Goal: Task Accomplishment & Management: Complete application form

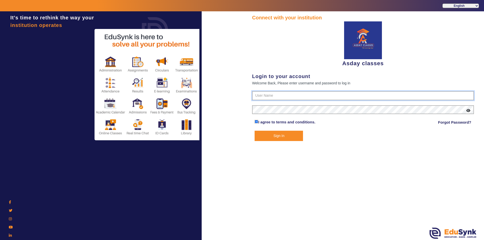
type input "7775077131"
click at [279, 135] on button "Sign In" at bounding box center [279, 136] width 48 height 10
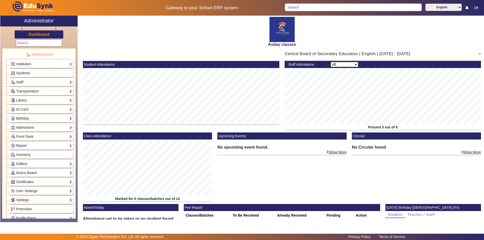
click at [60, 65] on link "Institution" at bounding box center [41, 64] width 61 height 6
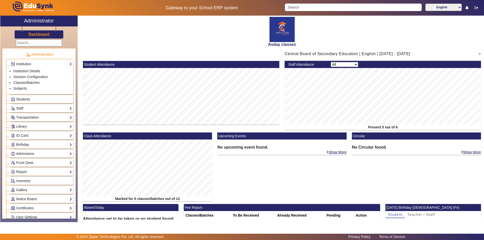
click at [56, 101] on link "Students" at bounding box center [41, 100] width 61 height 6
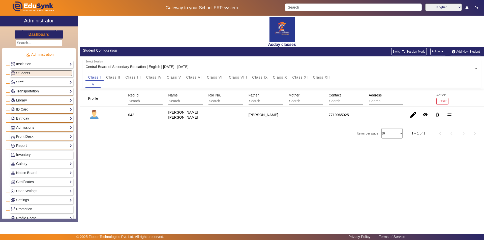
click at [199, 169] on div "Asday classes Student Configuration Switch To Session Mode Action arrow_drop_do…" at bounding box center [281, 117] width 406 height 202
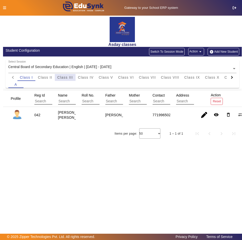
click at [64, 77] on span "Class III" at bounding box center [65, 78] width 16 height 4
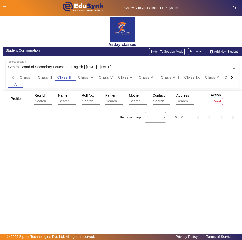
click at [228, 52] on button "Add New Student" at bounding box center [222, 52] width 31 height 8
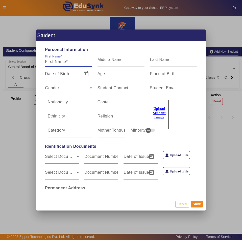
click at [62, 63] on input "First Name" at bounding box center [68, 62] width 47 height 6
click at [96, 52] on span "Personal Information" at bounding box center [120, 50] width 157 height 6
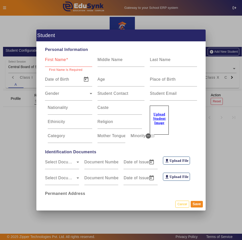
click at [53, 61] on mat-label "First Name" at bounding box center [55, 60] width 21 height 4
click at [53, 61] on input "First Name" at bounding box center [68, 62] width 47 height 6
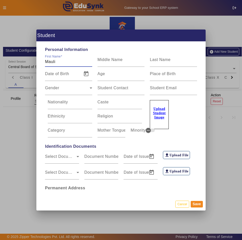
type input "Mauli"
type input "Gaikwad"
click at [58, 74] on mat-label "Date of Birth" at bounding box center [57, 74] width 24 height 4
click at [58, 74] on input "Date of Birth" at bounding box center [62, 76] width 34 height 6
click at [67, 76] on mat-label "Date of Birth" at bounding box center [57, 74] width 24 height 4
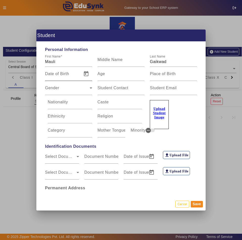
click at [67, 76] on input "Date of Birth" at bounding box center [62, 76] width 34 height 6
click at [68, 76] on input "Date of Birth" at bounding box center [62, 76] width 34 height 6
paste input "[DATE]"
type input "[DATE]"
type input "55 Yrs, 8 Months, 11 Days"
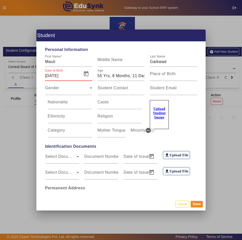
type input "[DATE]"
click at [189, 119] on div "Upload Student Image" at bounding box center [173, 112] width 47 height 34
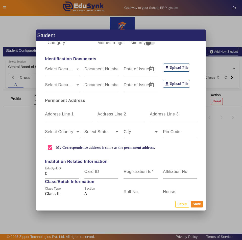
scroll to position [101, 0]
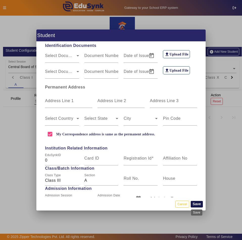
click at [196, 205] on button "Save" at bounding box center [196, 204] width 12 height 7
click at [134, 160] on label "Registration Id" at bounding box center [138, 158] width 30 height 5
click at [134, 160] on input "Registration Id" at bounding box center [140, 160] width 34 height 6
type input "077"
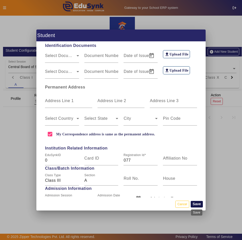
click at [198, 205] on button "Save" at bounding box center [196, 204] width 12 height 7
click at [198, 203] on button "Save" at bounding box center [196, 204] width 12 height 7
click at [197, 205] on button "Save" at bounding box center [196, 204] width 12 height 7
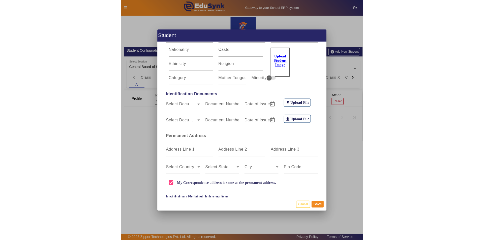
scroll to position [0, 0]
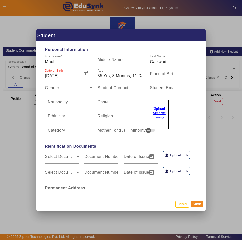
click at [121, 36] on h1 "Student" at bounding box center [120, 36] width 169 height 12
click at [198, 206] on button "Save" at bounding box center [196, 204] width 12 height 7
click at [196, 204] on button "Save" at bounding box center [196, 204] width 12 height 7
click at [231, 85] on div at bounding box center [121, 120] width 242 height 240
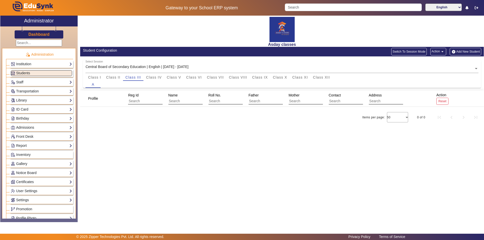
click at [290, 159] on div "Asday classes Student Configuration Switch To Session Mode Action arrow_drop_do…" at bounding box center [281, 117] width 406 height 202
click at [470, 51] on button "Add New Student" at bounding box center [465, 52] width 31 height 8
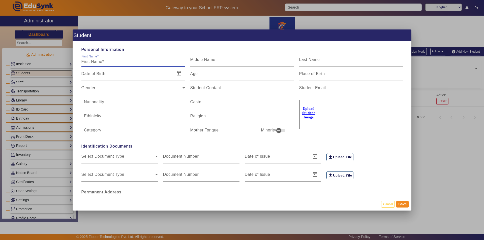
click at [103, 60] on input "First Name" at bounding box center [133, 62] width 104 height 6
type input "Mauli"
type input "Gaikwad"
paste input "[DATE]"
type input "[DATE]"
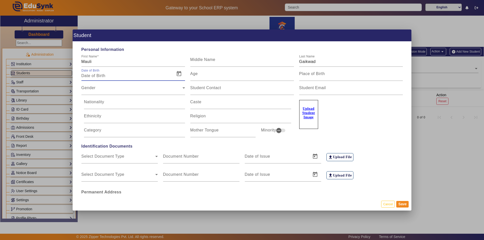
type input "55 Yrs, 8 Months, 11 Days"
click at [109, 75] on input "[DATE]" at bounding box center [126, 76] width 91 height 6
click at [346, 123] on div "Upload Student Image" at bounding box center [351, 112] width 104 height 34
click at [98, 76] on input "[DATE]" at bounding box center [126, 76] width 91 height 6
click at [335, 120] on div "Upload Student Image" at bounding box center [351, 112] width 104 height 34
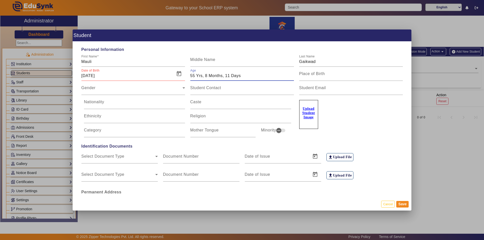
click at [198, 75] on input "55 Yrs, 8 Months, 11 Days" at bounding box center [242, 76] width 104 height 6
click at [244, 77] on input "55 Yrs, 8 Months, 11 Days" at bounding box center [242, 76] width 104 height 6
click at [117, 75] on input "[DATE]" at bounding box center [126, 76] width 91 height 6
click at [178, 75] on span "Open calendar" at bounding box center [179, 74] width 12 height 12
click at [140, 91] on span "Previous month" at bounding box center [139, 92] width 10 height 10
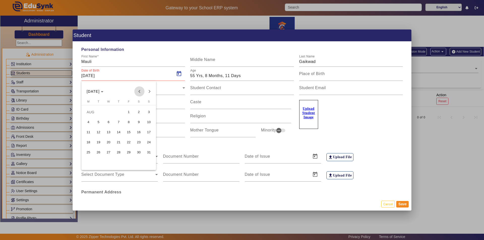
click at [140, 91] on span "Previous month" at bounding box center [139, 92] width 10 height 10
click at [99, 91] on span "[DATE]" at bounding box center [93, 92] width 13 height 4
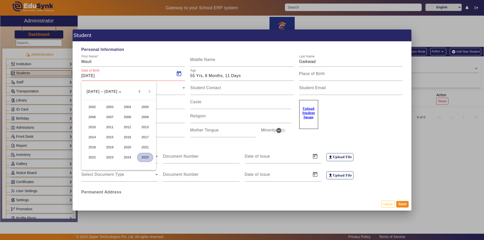
click at [125, 138] on span "2016" at bounding box center [128, 137] width 16 height 9
click at [91, 117] on span "JAN" at bounding box center [92, 117] width 16 height 9
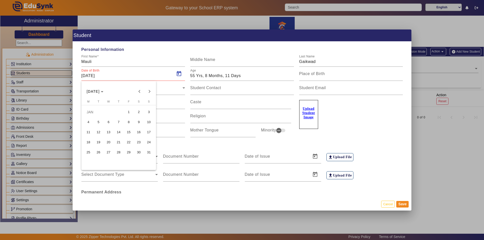
click at [120, 152] on span "28" at bounding box center [118, 152] width 9 height 9
type input "[DATE]"
type input "9 Yrs, 7 Months, 15 Days"
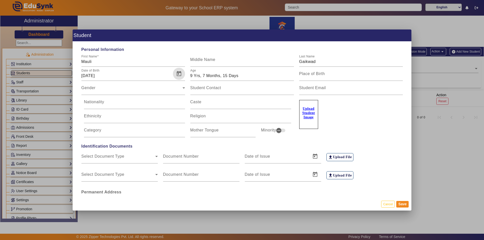
click at [360, 120] on div "Upload Student Image" at bounding box center [351, 112] width 104 height 34
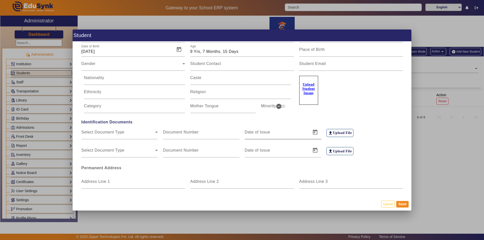
scroll to position [151, 0]
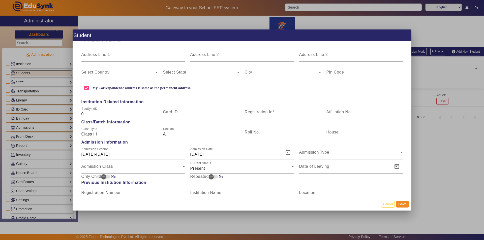
click at [255, 113] on mat-label "Registration Id" at bounding box center [259, 112] width 28 height 4
click at [255, 113] on input "Registration Id" at bounding box center [283, 114] width 76 height 6
type input "079"
click at [401, 206] on button "Save" at bounding box center [403, 204] width 12 height 7
click at [401, 204] on button "Save" at bounding box center [403, 204] width 12 height 7
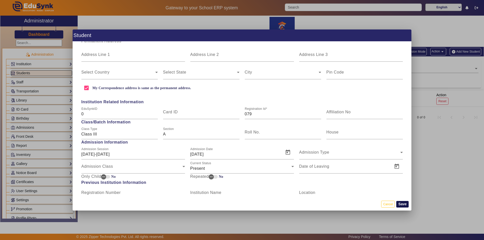
click at [401, 204] on button "Save" at bounding box center [403, 204] width 12 height 7
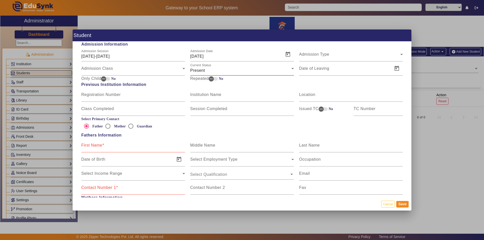
scroll to position [303, 0]
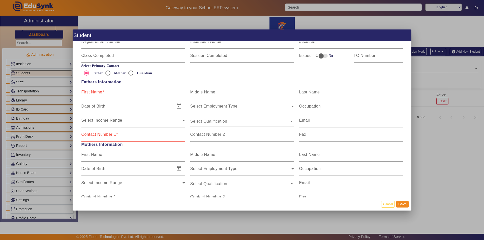
click at [100, 95] on input "First Name" at bounding box center [133, 94] width 104 height 6
type input "[PERSON_NAME]"
click at [89, 136] on mat-label "Contact Number 1" at bounding box center [98, 134] width 35 height 4
click at [89, 136] on input "Contact Number 1" at bounding box center [133, 137] width 104 height 6
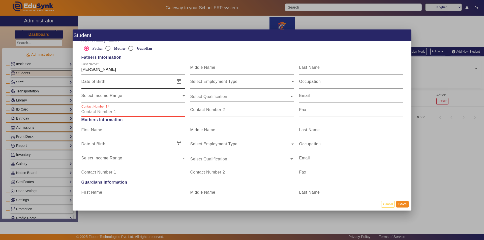
scroll to position [328, 0]
click at [88, 112] on input "Contact Number 1" at bounding box center [133, 111] width 104 height 6
paste input "9545630047/9607265835"
type input "9545630047/9607265835"
click at [147, 145] on input "Date of Birth" at bounding box center [126, 146] width 91 height 6
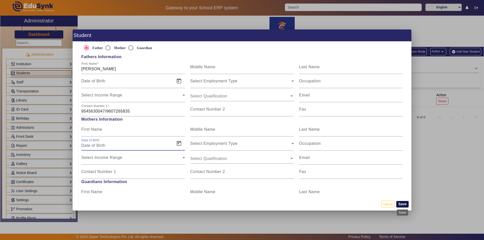
click at [405, 203] on button "Save" at bounding box center [403, 204] width 12 height 7
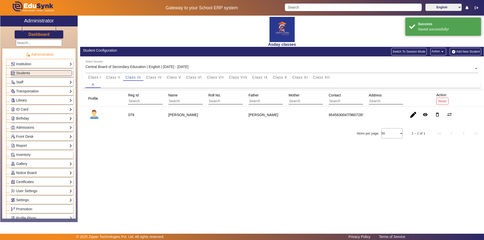
click at [287, 158] on div "Asday classes Student Configuration Switch To Session Mode Action arrow_drop_do…" at bounding box center [281, 117] width 406 height 202
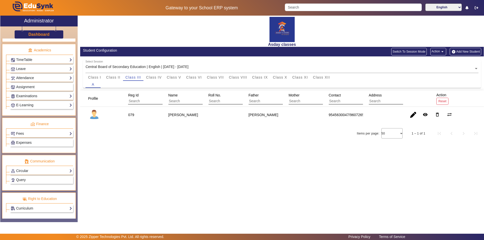
scroll to position [187, 0]
click at [30, 133] on link "Fees" at bounding box center [41, 134] width 61 height 6
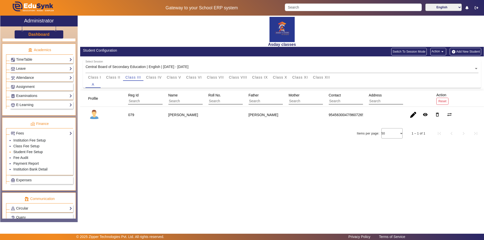
click at [42, 152] on link "Student Fee Setup" at bounding box center [28, 152] width 30 height 4
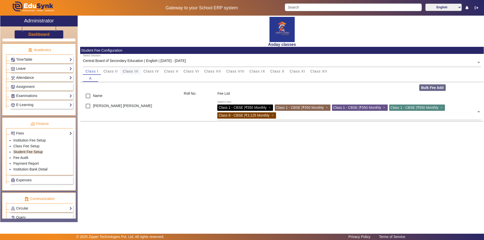
click at [137, 72] on span "Class III" at bounding box center [131, 72] width 16 height 4
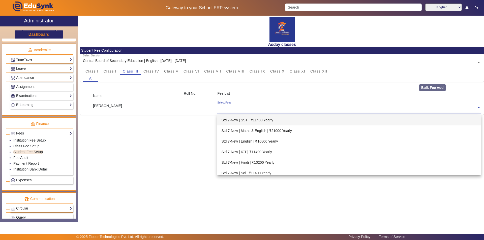
click at [224, 108] on input "text" at bounding box center [346, 107] width 259 height 5
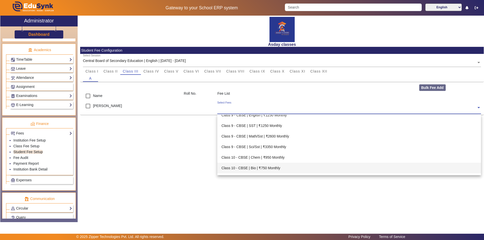
scroll to position [933, 0]
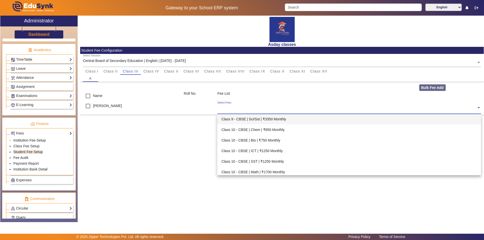
click at [24, 141] on link "Institution Fee Setup" at bounding box center [29, 141] width 32 height 4
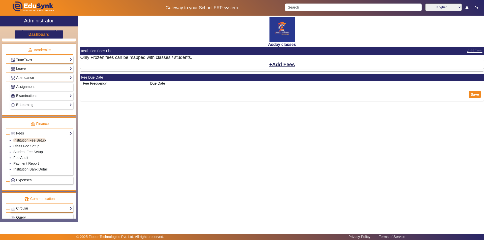
select select "10"
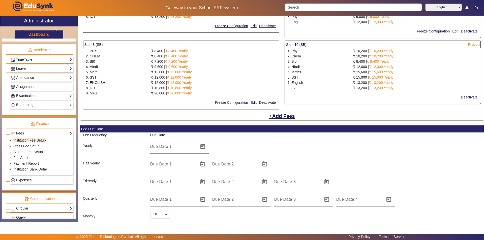
scroll to position [656, 0]
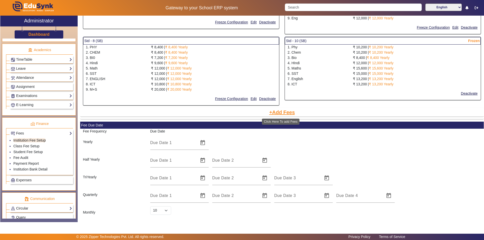
click at [284, 112] on button "Add Fees" at bounding box center [282, 112] width 27 height 9
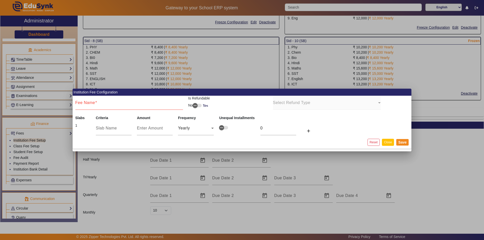
click at [391, 143] on button "Close" at bounding box center [388, 142] width 12 height 7
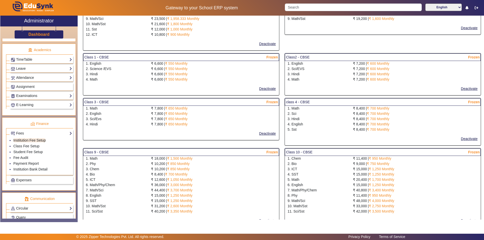
scroll to position [278, 0]
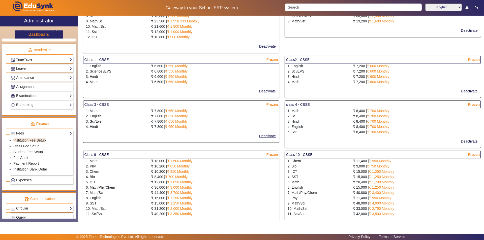
click at [29, 152] on link "Student Fee Setup" at bounding box center [28, 152] width 30 height 4
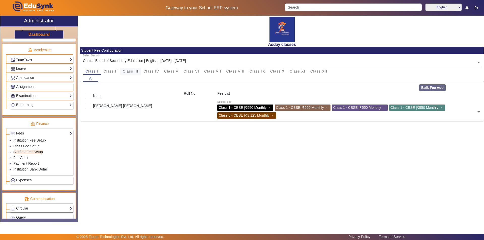
click at [128, 72] on span "Class III" at bounding box center [131, 72] width 16 height 4
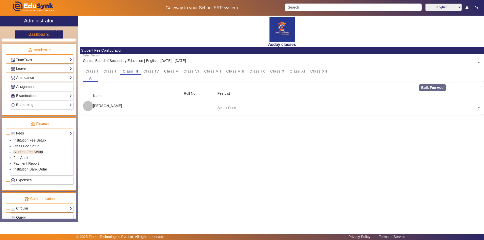
click at [89, 107] on input "checkbox" at bounding box center [88, 106] width 10 height 10
checkbox input "true"
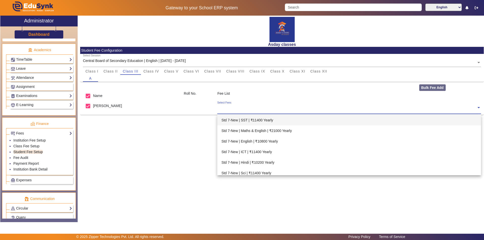
click at [222, 107] on input "text" at bounding box center [346, 107] width 259 height 5
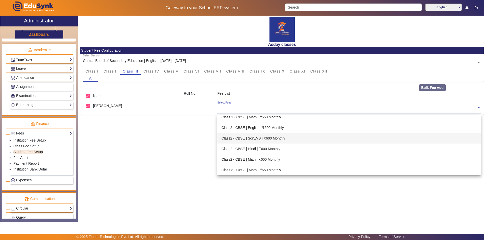
scroll to position [732, 0]
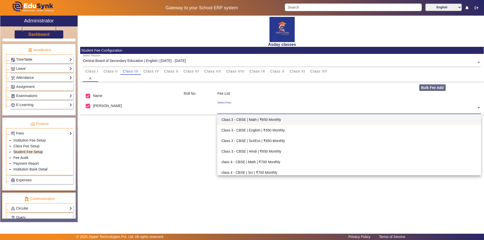
click at [271, 119] on div "Class 3 - CBSE | Math | ₹650 Monthly" at bounding box center [349, 120] width 264 height 11
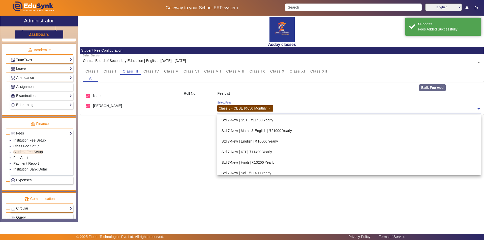
click at [280, 108] on input "text" at bounding box center [376, 107] width 202 height 5
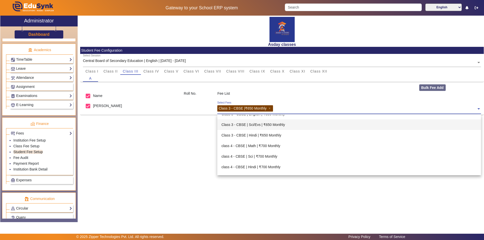
scroll to position [756, 0]
click at [258, 126] on div "Class 3 - CBSE | Hindi | ₹650 Monthly" at bounding box center [349, 127] width 264 height 11
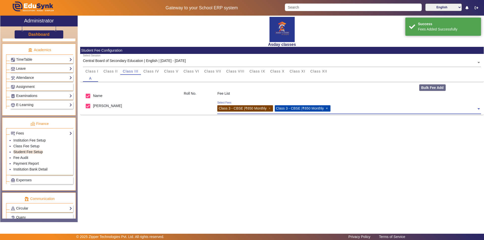
click at [329, 107] on span "×" at bounding box center [327, 108] width 3 height 4
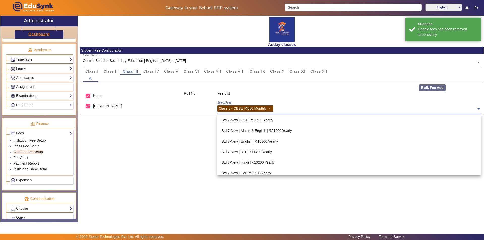
click at [281, 108] on input "text" at bounding box center [376, 107] width 202 height 5
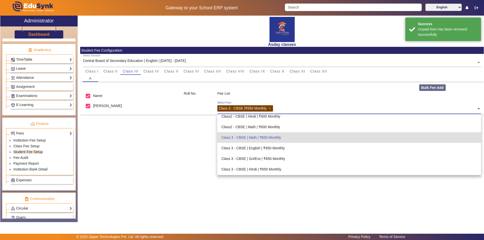
scroll to position [706, 0]
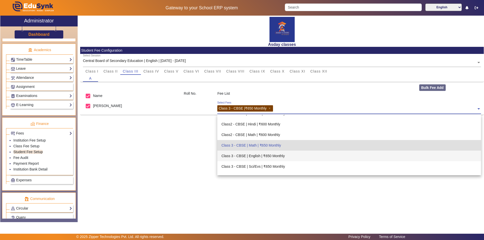
click at [264, 155] on div "Class 3 - CBSE | English | ₹650 Monthly" at bounding box center [349, 156] width 264 height 11
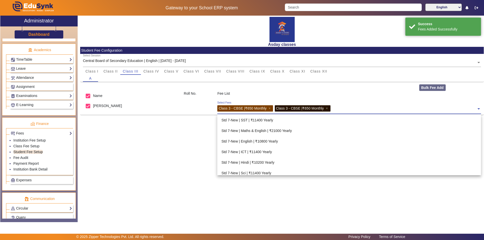
click at [336, 108] on input "text" at bounding box center [404, 107] width 145 height 5
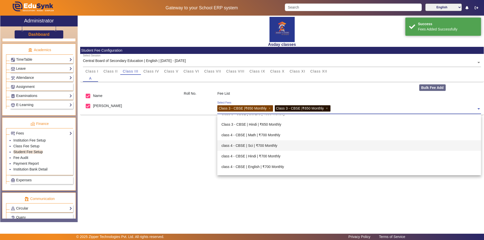
scroll to position [767, 0]
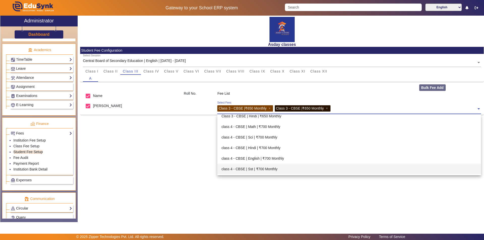
click at [253, 170] on div "class 4 - CBSE | Sst | ₹700 Monthly" at bounding box center [349, 169] width 264 height 11
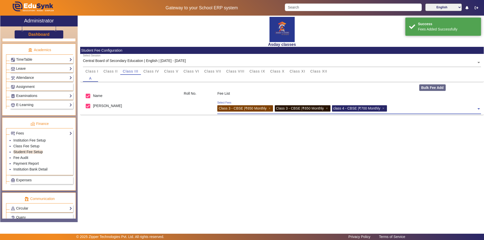
click at [396, 108] on input "text" at bounding box center [433, 107] width 88 height 5
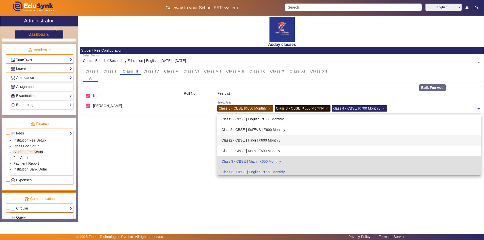
scroll to position [715, 0]
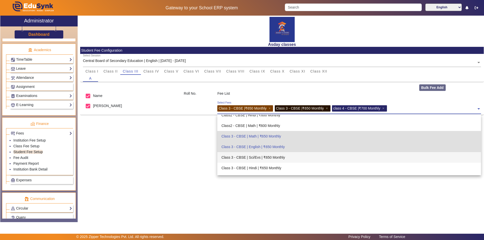
click at [276, 158] on div "Class 3 - CBSE | Sci/Evs | ₹650 Monthly" at bounding box center [349, 157] width 264 height 11
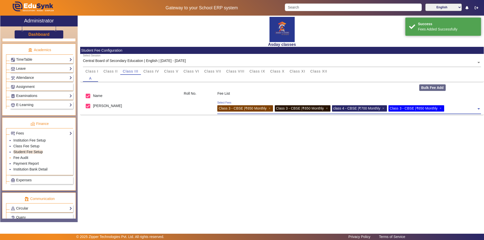
click at [32, 158] on li "Fee Audit" at bounding box center [42, 158] width 59 height 6
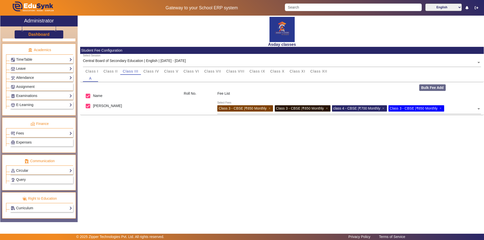
drag, startPoint x: 163, startPoint y: 146, endPoint x: 159, endPoint y: 114, distance: 31.6
click at [163, 143] on div "Asday classes Student Fee Configuration Select Session Central Board of Seconda…" at bounding box center [281, 117] width 406 height 202
click at [23, 133] on link "Fees" at bounding box center [41, 134] width 61 height 6
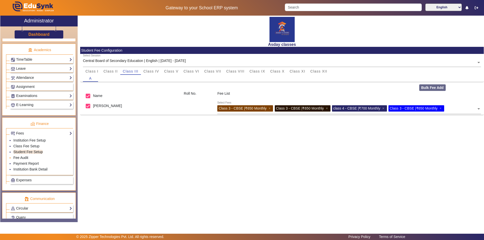
click at [19, 158] on link "Fee Audit" at bounding box center [20, 158] width 15 height 4
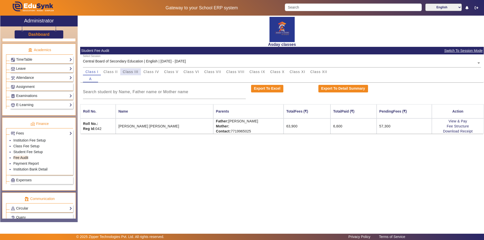
click at [137, 72] on span "Class III" at bounding box center [131, 72] width 16 height 4
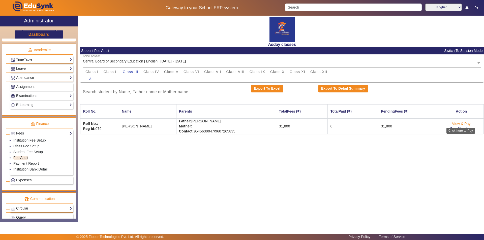
click at [460, 124] on link "View & Pay" at bounding box center [461, 124] width 19 height 4
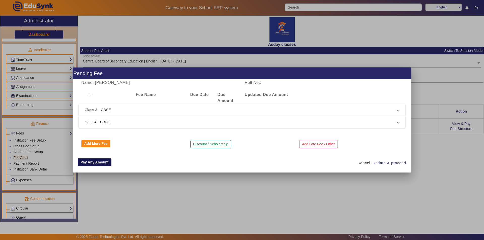
click at [93, 165] on button "Pay Any Amount" at bounding box center [95, 163] width 34 height 8
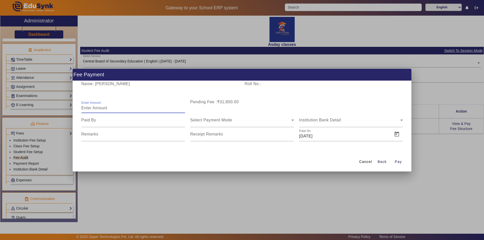
click at [91, 109] on input "Enter Amount" at bounding box center [133, 108] width 104 height 6
type input "4000"
click at [121, 121] on input at bounding box center [133, 120] width 104 height 6
type input "father"
click at [194, 122] on span "Select Payment Mode" at bounding box center [211, 120] width 42 height 4
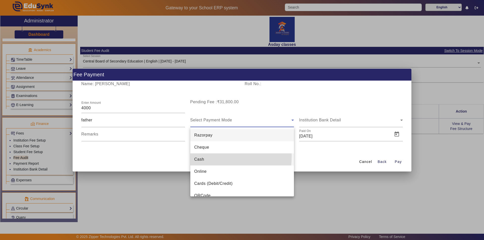
click at [201, 157] on span "Cash" at bounding box center [200, 160] width 10 height 6
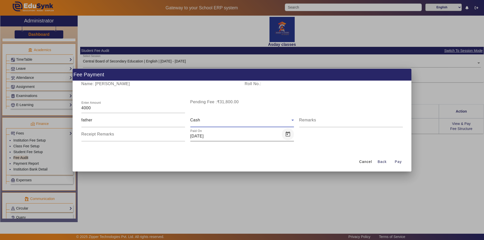
click at [286, 135] on span "Open calendar" at bounding box center [288, 134] width 12 height 12
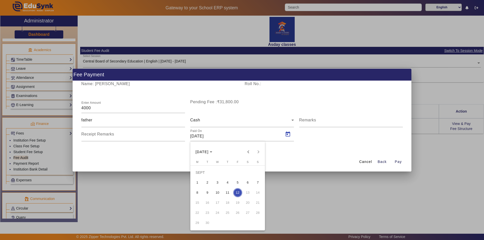
click at [238, 182] on span "5" at bounding box center [237, 182] width 9 height 9
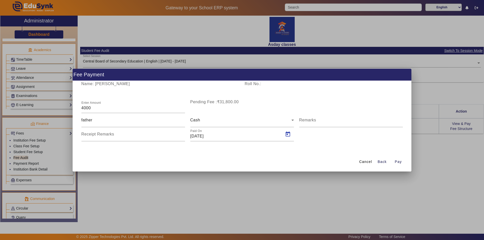
type input "[DATE]"
click at [400, 163] on span "Pay" at bounding box center [398, 161] width 7 height 5
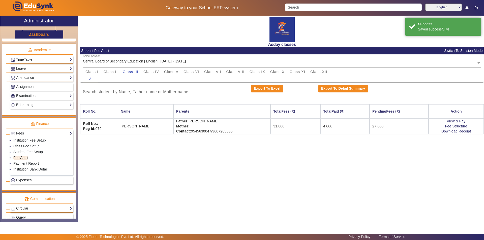
click at [381, 194] on div "Asday classes Student Fee Audit Switch To Session Mode Select Session Central B…" at bounding box center [281, 117] width 406 height 202
click at [153, 73] on span "Class IV" at bounding box center [152, 72] width 16 height 4
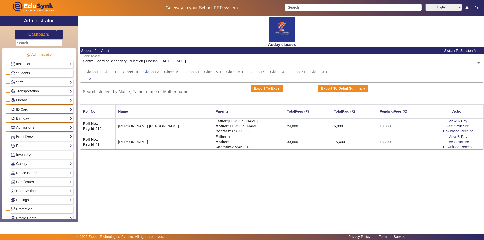
click at [57, 71] on link "Students" at bounding box center [41, 73] width 61 height 6
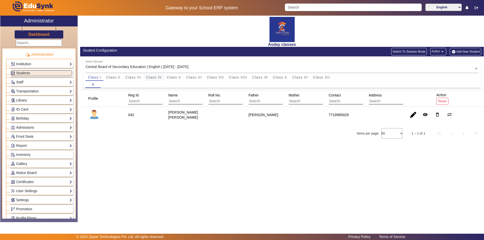
click at [159, 77] on span "Class IV" at bounding box center [154, 78] width 16 height 4
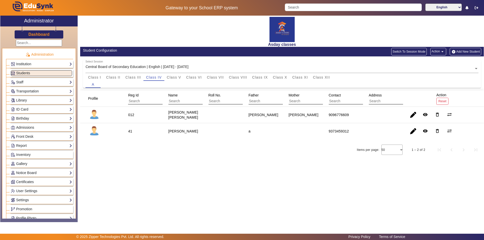
click at [465, 51] on button "Add New Student" at bounding box center [465, 52] width 31 height 8
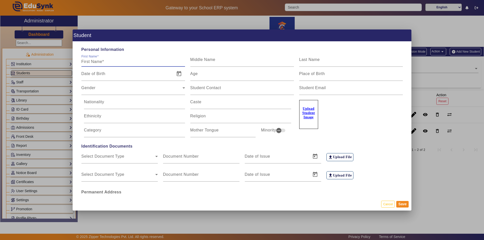
click at [92, 63] on input "First Name" at bounding box center [133, 62] width 104 height 6
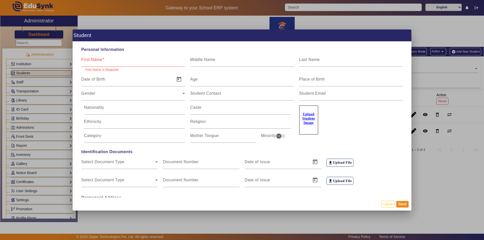
drag, startPoint x: 241, startPoint y: 156, endPoint x: 100, endPoint y: 60, distance: 171.1
click at [100, 60] on mat-label "First Name" at bounding box center [91, 60] width 21 height 4
click at [100, 60] on input "First Name" at bounding box center [133, 62] width 104 height 6
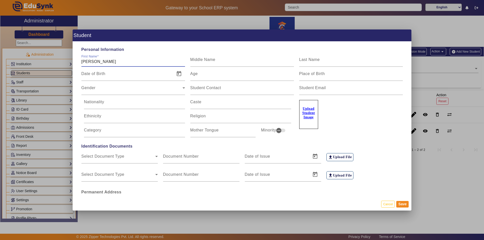
type input "[PERSON_NAME]"
drag, startPoint x: 92, startPoint y: 73, endPoint x: 100, endPoint y: 69, distance: 9.0
click at [92, 73] on input "Date of Birth" at bounding box center [126, 76] width 91 height 6
type input "[DATE]"
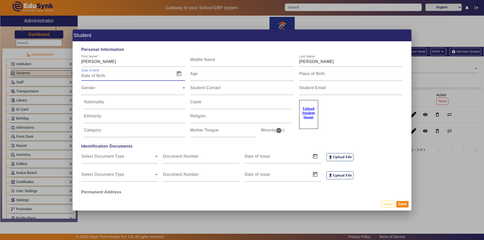
type input "25 Yrs, 8 Months, 11 Days"
type input "01/01/20001"
type input "-17976 Yrs, 8 Months, 11 Days"
type input "01/01/20001/0"
type input "55 Yrs, 8 Months, 11 Days"
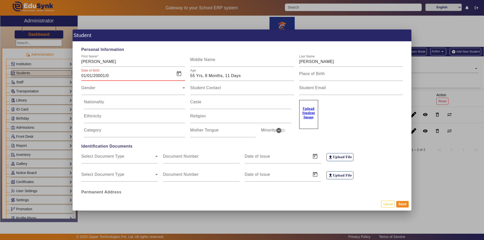
type input "01/01/20001"
type input "-17976 Yrs, 8 Months, 11 Days"
type input "[DATE]"
type input "25 Yrs, 8 Months, 11 Days"
type input "01/01/200"
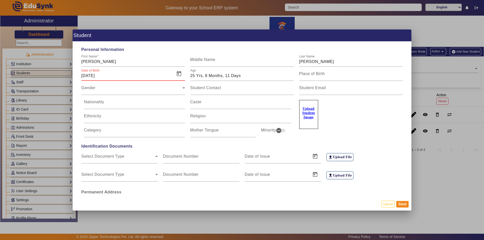
type input "1825 Yrs, 8 Months, 11 Days"
type input "[DATE]"
type input "5 Yrs, 8 Months, 11 Days"
type input "01/01/202"
type input "1823 Yrs, 8 Months, 11 Days"
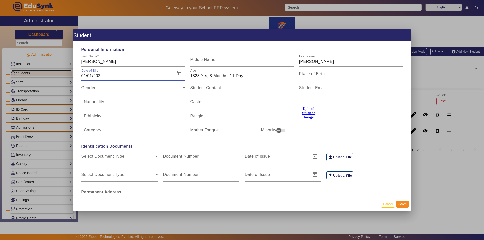
type input "[DATE]"
type input "5 Yrs, 8 Months, 11 Days"
type input "01/01/202"
type input "1823 Yrs, 8 Months, 11 Days"
type input "[DATE]"
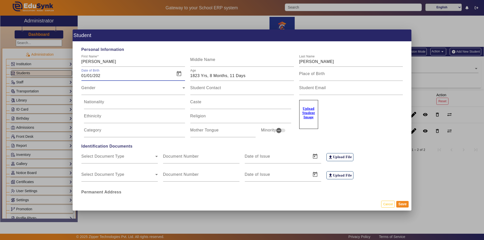
type input "5 Yrs, 8 Months, 11 Days"
type input "01/01/202"
type input "1823 Yrs, 8 Months, 11 Days"
type input "[DATE]"
type input "5 Yrs, 8 Months, 11 Days"
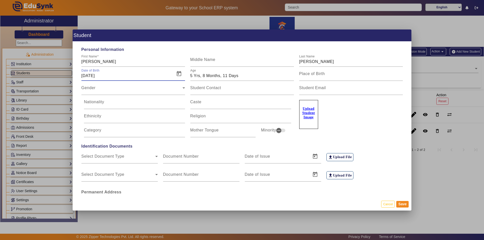
type input "01/01/202"
type input "1823 Yrs, 8 Months, 11 Days"
click at [179, 74] on span "Open calendar" at bounding box center [179, 74] width 12 height 12
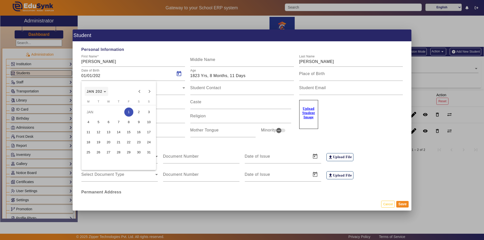
click at [105, 92] on polygon "Choose month and year" at bounding box center [105, 91] width 3 height 1
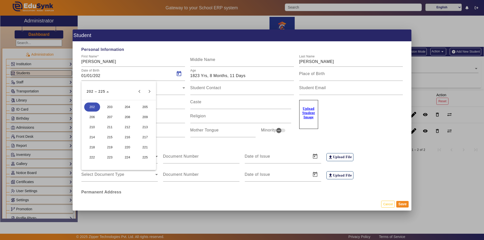
click at [109, 138] on span "215" at bounding box center [110, 137] width 16 height 9
click at [96, 92] on polygon "Choose date" at bounding box center [96, 91] width 3 height 1
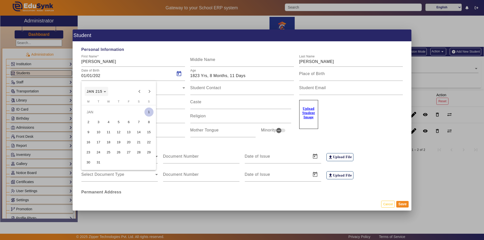
click at [104, 91] on span "JAN 215" at bounding box center [96, 92] width 19 height 4
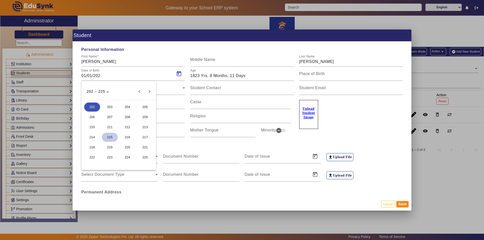
click at [108, 137] on span "215" at bounding box center [110, 137] width 16 height 9
click at [99, 75] on div at bounding box center [242, 120] width 484 height 240
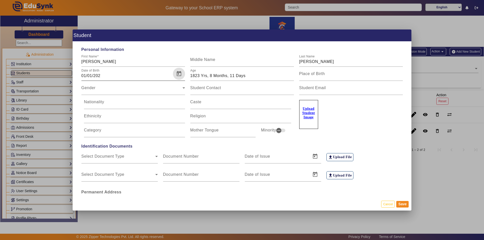
click at [179, 72] on span "Open calendar" at bounding box center [179, 74] width 12 height 12
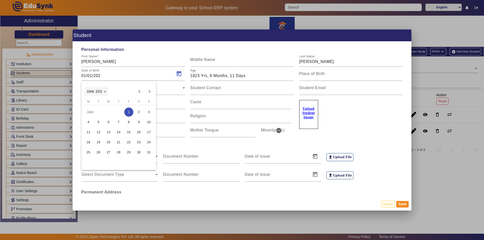
click at [105, 91] on polygon "Choose month and year" at bounding box center [105, 91] width 3 height 1
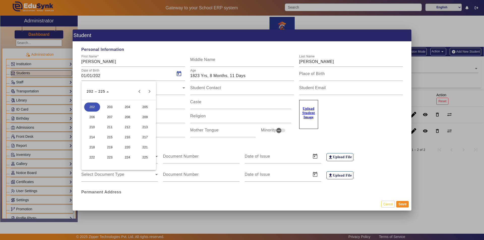
click at [111, 137] on span "215" at bounding box center [110, 137] width 16 height 9
click at [91, 116] on span "JAN" at bounding box center [92, 117] width 16 height 9
click at [89, 123] on span "2" at bounding box center [88, 122] width 9 height 9
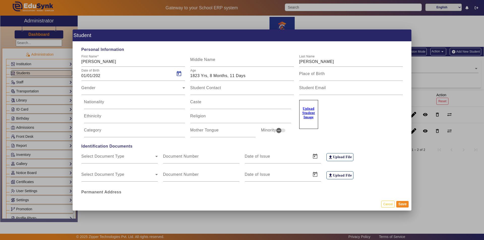
type input "02/01/215"
type input "1810 Yrs, 8 Months, 10 Days"
click at [97, 76] on input "02/01/215" at bounding box center [126, 76] width 91 height 6
type input "[DATE]"
type input "0 Yrs, 7 Months, 11 Days"
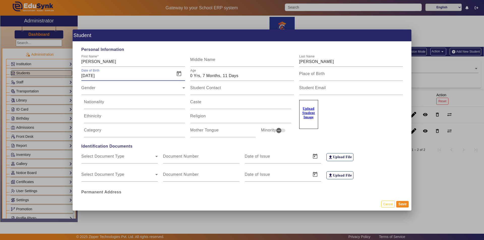
type input "02/01/205"
type input "1820 Yrs, 8 Months, 10 Days"
type input "[DATE]"
type input "10 Yrs, 7 Months, 11 Days"
type input "[DATE]"
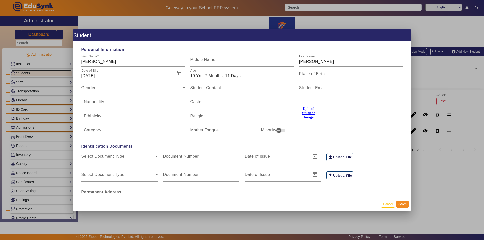
click at [359, 122] on div "Upload Student Image" at bounding box center [351, 112] width 104 height 34
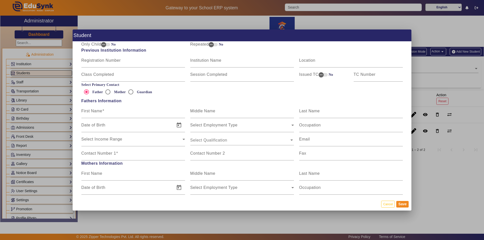
scroll to position [353, 0]
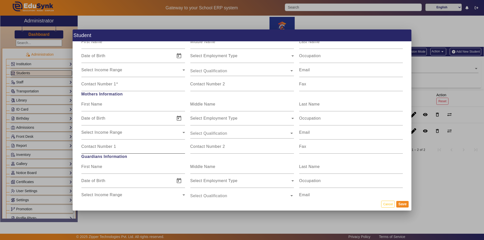
click at [98, 145] on mat-label "Contact Number 1" at bounding box center [98, 147] width 35 height 4
click at [98, 146] on input "Contact Number 1" at bounding box center [133, 149] width 104 height 6
paste input "8799958223"
type input "8799958223"
click at [91, 105] on mat-label "First Name" at bounding box center [91, 104] width 21 height 4
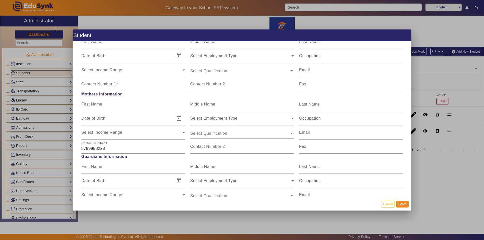
click at [91, 105] on input "First Name" at bounding box center [133, 106] width 104 height 6
type input "[PERSON_NAME]"
click at [308, 104] on mat-label "Last Name" at bounding box center [309, 104] width 21 height 4
click at [308, 104] on input "Last Name" at bounding box center [351, 106] width 104 height 6
type input "g"
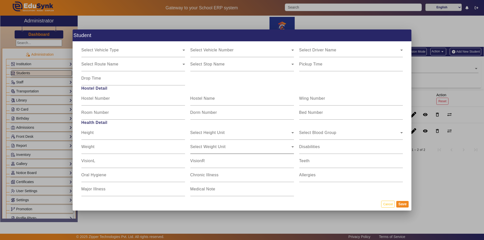
scroll to position [591, 0]
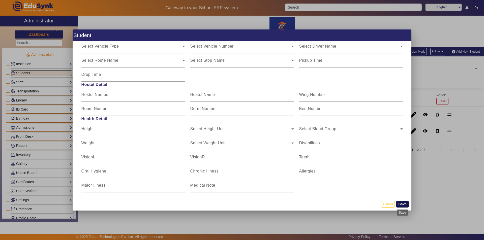
type input "Gaikwad"
click at [401, 204] on button "Save" at bounding box center [403, 204] width 12 height 7
click at [402, 205] on button "Save" at bounding box center [403, 204] width 12 height 7
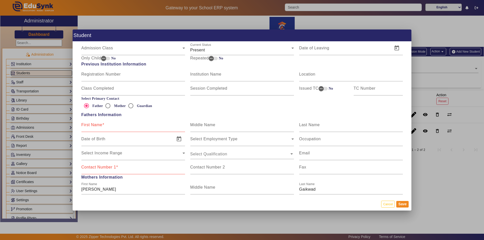
scroll to position [263, 0]
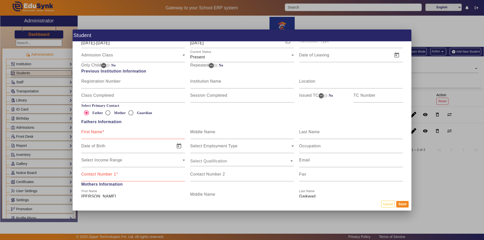
click at [100, 132] on mat-label "First Name" at bounding box center [91, 132] width 21 height 4
click at [100, 132] on input "First Name" at bounding box center [133, 134] width 104 height 6
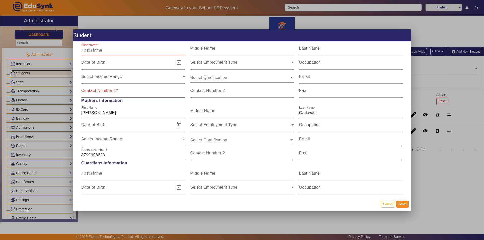
scroll to position [353, 0]
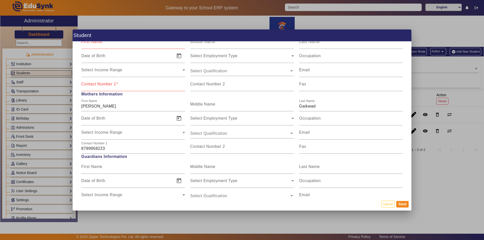
click at [91, 82] on mat-label "Contact Number 1" at bounding box center [98, 84] width 35 height 4
click at [91, 83] on input "Contact Number 1" at bounding box center [133, 86] width 104 height 6
paste input "8799958223"
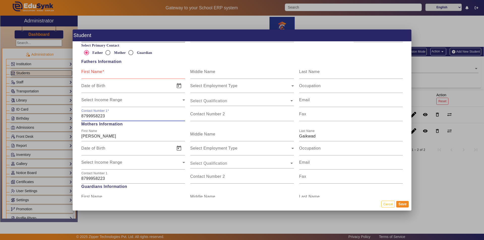
scroll to position [252, 0]
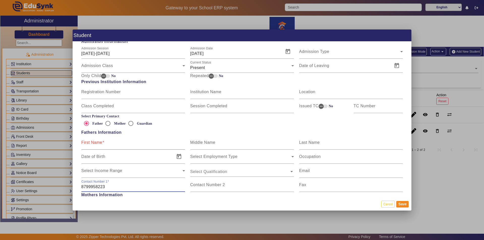
type input "8799958223"
click at [93, 141] on mat-label "First Name" at bounding box center [91, 143] width 21 height 4
click at [93, 142] on input "First Name" at bounding box center [133, 145] width 104 height 6
type input "[PERSON_NAME]"
click at [403, 202] on button "Save" at bounding box center [403, 204] width 12 height 7
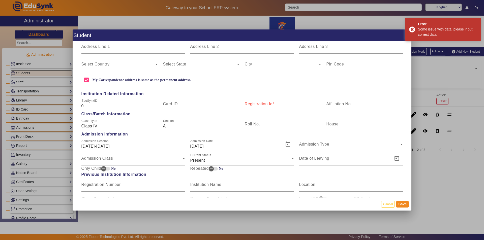
scroll to position [151, 0]
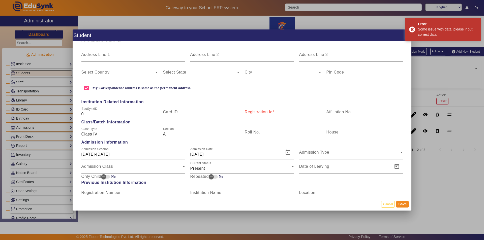
click at [266, 112] on mat-label "Registration Id" at bounding box center [259, 112] width 28 height 4
click at [266, 112] on input "Registration Id" at bounding box center [283, 114] width 76 height 6
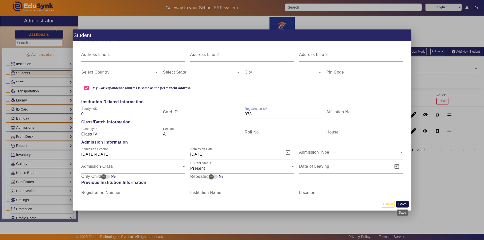
type input "078"
click at [404, 204] on button "Save" at bounding box center [403, 204] width 12 height 7
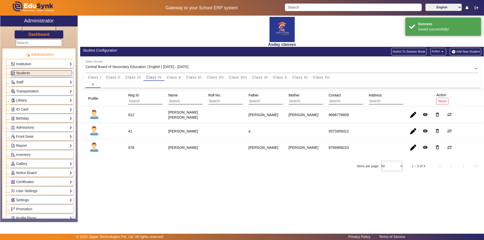
click at [235, 185] on div "Asday classes Student Configuration Switch To Session Mode Action arrow_drop_do…" at bounding box center [281, 117] width 406 height 202
click at [463, 50] on button "Add New Student" at bounding box center [465, 52] width 31 height 8
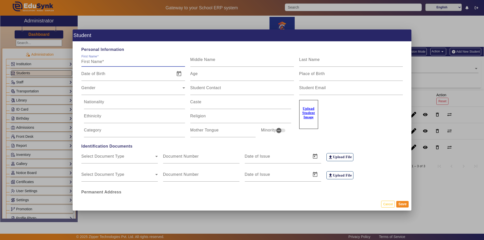
click at [126, 59] on input "First Name" at bounding box center [133, 62] width 104 height 6
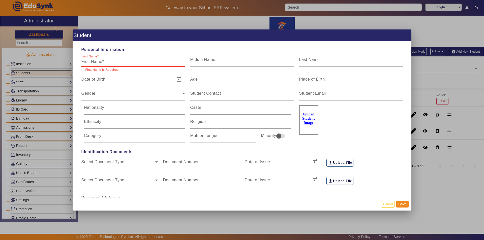
drag, startPoint x: 93, startPoint y: 59, endPoint x: 110, endPoint y: 52, distance: 17.8
click at [93, 59] on input "First Name" at bounding box center [133, 62] width 104 height 6
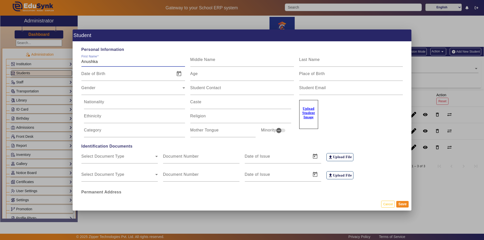
type input "Anushka"
type input "b"
type input "[PERSON_NAME]"
click at [87, 74] on input "Date of Birth" at bounding box center [126, 76] width 91 height 6
click at [179, 74] on span "Open calendar" at bounding box center [179, 74] width 12 height 12
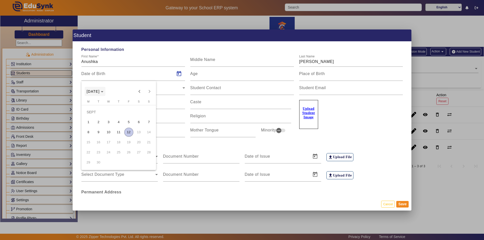
click at [104, 90] on span "[DATE]" at bounding box center [95, 92] width 17 height 4
click at [110, 136] on span "2015" at bounding box center [110, 137] width 16 height 9
click at [110, 115] on span "FEB" at bounding box center [110, 117] width 16 height 9
click at [98, 122] on span "3" at bounding box center [98, 122] width 9 height 9
type input "[DATE]"
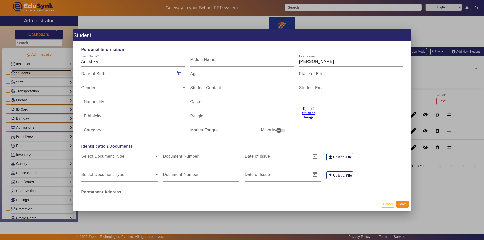
type input "10 Yrs, 7 Months, 9 Days"
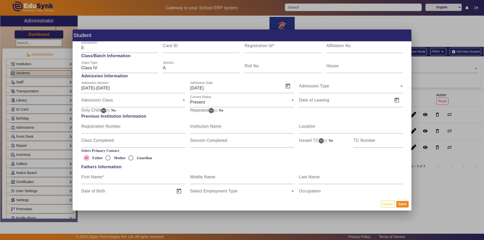
scroll to position [278, 0]
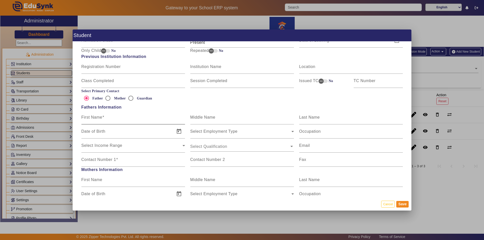
click at [96, 121] on input "First Name" at bounding box center [133, 120] width 104 height 6
type input "[PERSON_NAME]"
type input "b"
type input "[PERSON_NAME]"
click at [92, 160] on mat-label "Contact Number 1" at bounding box center [98, 160] width 35 height 4
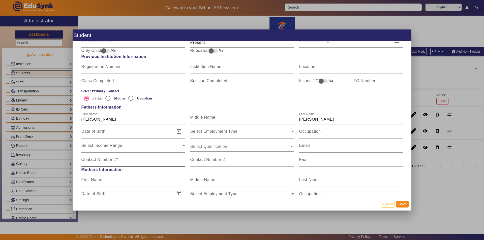
click at [92, 160] on input "Contact Number 1" at bounding box center [133, 162] width 104 height 6
click at [105, 161] on input "Contact Number 1" at bounding box center [133, 162] width 104 height 6
paste input "9834488005/9923114301"
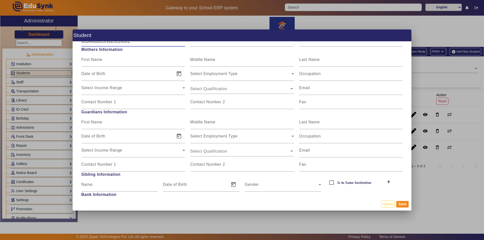
scroll to position [364, 0]
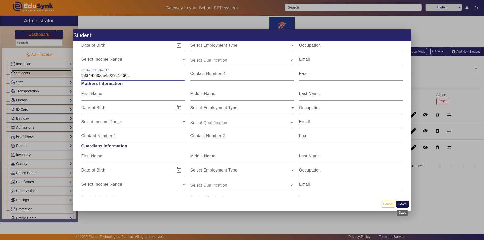
type input "9834488005/9923114301"
click at [405, 205] on button "Save" at bounding box center [403, 204] width 12 height 7
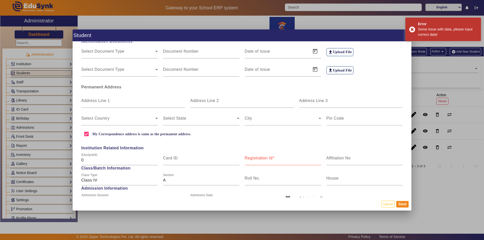
scroll to position [86, 0]
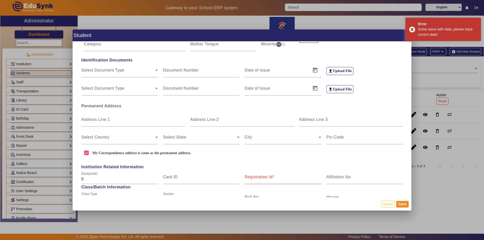
click at [252, 178] on mat-label "Registration Id" at bounding box center [259, 177] width 28 height 4
click at [252, 178] on input "Registration Id" at bounding box center [283, 179] width 76 height 6
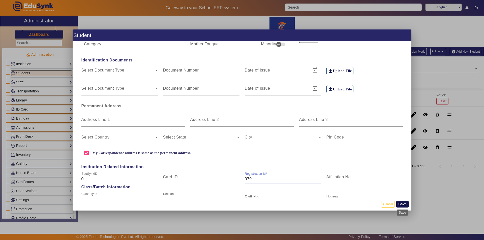
type input "079"
click at [403, 204] on button "Save" at bounding box center [403, 204] width 12 height 7
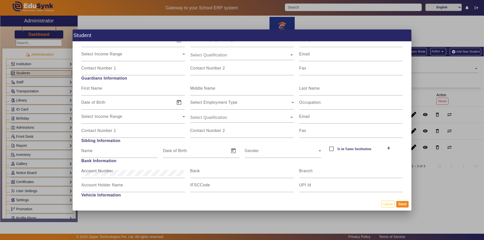
scroll to position [414, 0]
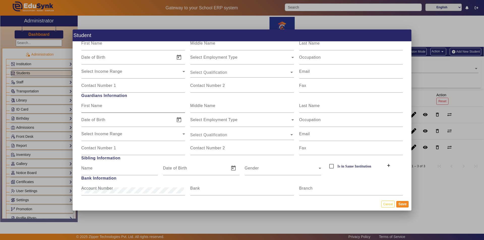
click at [93, 105] on mat-label "First Name" at bounding box center [91, 106] width 21 height 4
click at [93, 105] on input "First Name" at bounding box center [133, 108] width 104 height 6
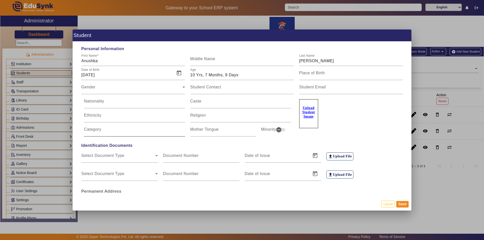
scroll to position [0, 0]
click at [194, 89] on mat-label "Student Contact" at bounding box center [205, 88] width 31 height 4
click at [194, 89] on input "Student Contact" at bounding box center [242, 90] width 104 height 6
paste input "9834488005/9923114301"
type input "9834488005/9923114301"
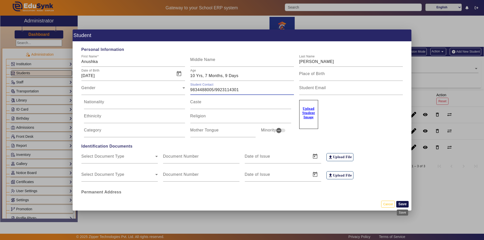
click at [401, 203] on button "Save" at bounding box center [403, 204] width 12 height 7
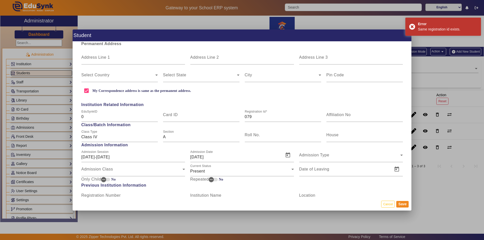
scroll to position [151, 0]
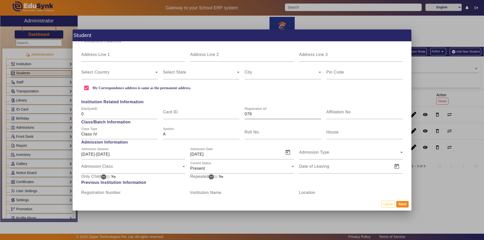
click at [251, 114] on input "079" at bounding box center [283, 114] width 76 height 6
type input "0"
type input "80"
click at [401, 205] on button "Save" at bounding box center [403, 204] width 12 height 7
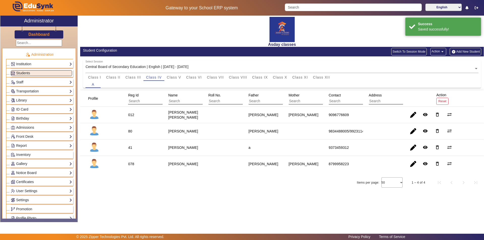
click at [263, 197] on div "Asday classes Student Configuration Switch To Session Mode Action arrow_drop_do…" at bounding box center [281, 117] width 406 height 202
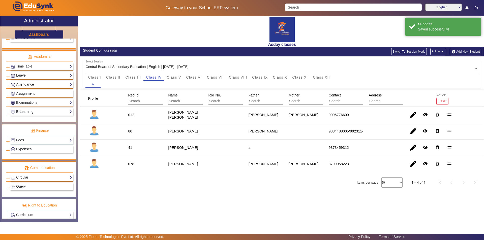
scroll to position [187, 0]
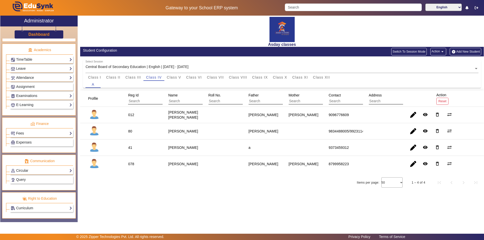
click at [43, 134] on link "Fees" at bounding box center [41, 134] width 61 height 6
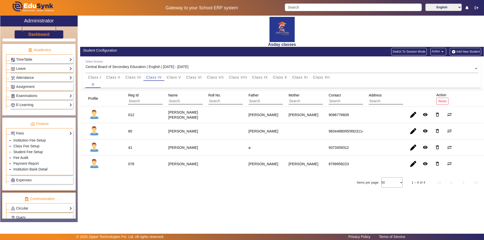
click at [41, 151] on link "Student Fee Setup" at bounding box center [28, 152] width 30 height 4
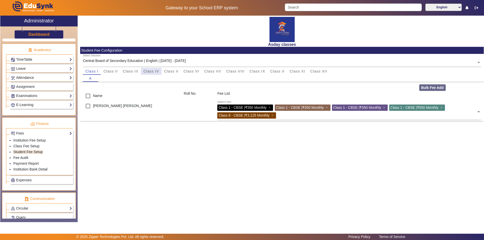
click at [152, 70] on span "Class IV" at bounding box center [152, 72] width 16 height 4
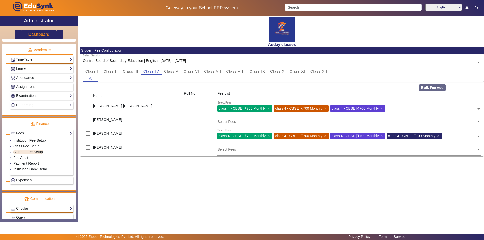
click at [157, 155] on div "[PERSON_NAME]" at bounding box center [130, 150] width 101 height 14
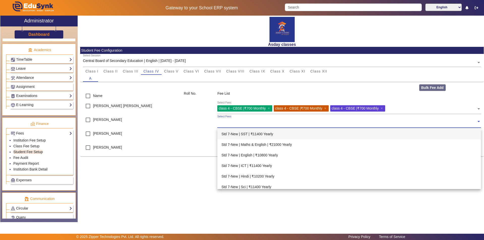
click at [222, 122] on input "text" at bounding box center [346, 121] width 259 height 5
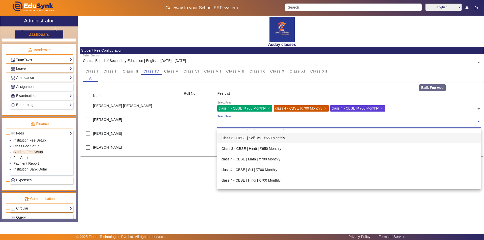
scroll to position [757, 0]
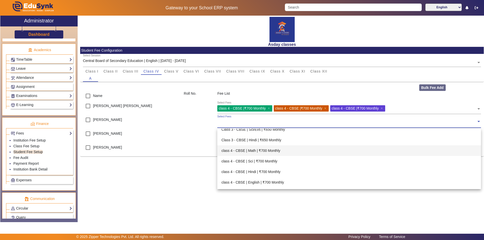
click at [258, 152] on div "class 4 - CBSE | Math | ₹700 Monthly" at bounding box center [349, 151] width 264 height 11
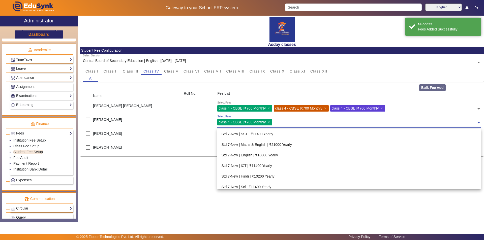
scroll to position [774, 0]
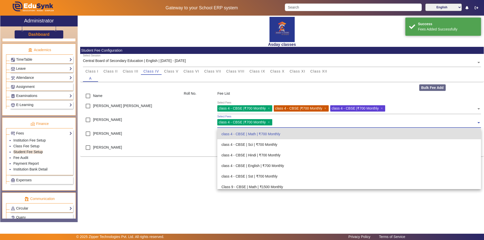
click at [280, 121] on input "text" at bounding box center [375, 121] width 203 height 5
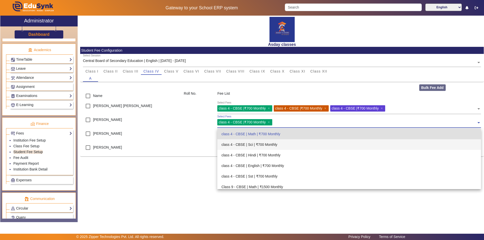
click at [266, 146] on div "class 4 - CBSE | Sci | ₹700 Monthly" at bounding box center [349, 145] width 264 height 11
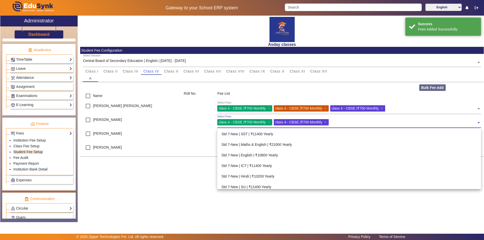
click at [338, 121] on input "text" at bounding box center [403, 121] width 146 height 5
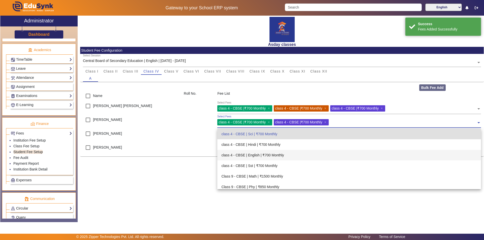
click at [278, 155] on div "class 4 - CBSE | English | ₹700 Monthly" at bounding box center [349, 155] width 264 height 11
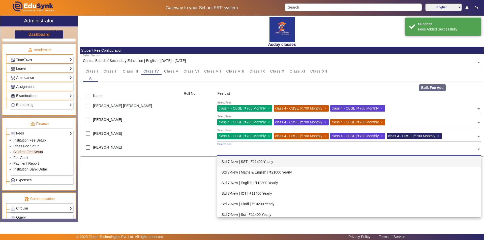
click at [222, 151] on input "text" at bounding box center [346, 149] width 259 height 5
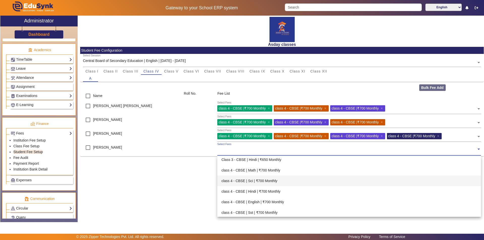
scroll to position [757, 0]
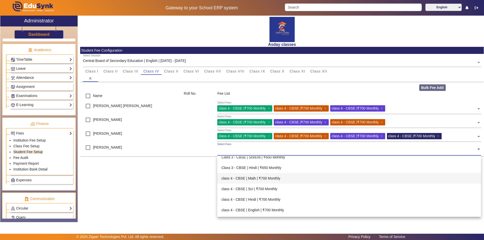
click at [269, 178] on div "class 4 - CBSE | Math | ₹700 Monthly" at bounding box center [349, 178] width 264 height 11
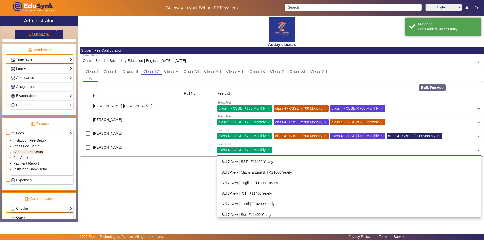
click at [280, 149] on input "text" at bounding box center [375, 149] width 203 height 5
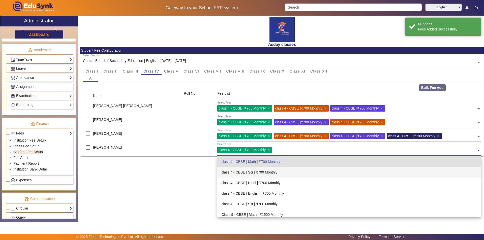
click at [257, 173] on div "class 4 - CBSE | Sci | ₹700 Monthly" at bounding box center [349, 172] width 264 height 11
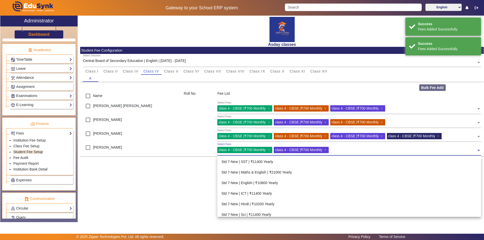
click at [339, 150] on input "text" at bounding box center [403, 149] width 146 height 5
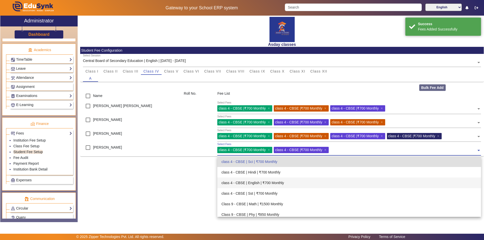
click at [256, 183] on div "class 4 - CBSE | English | ₹700 Monthly" at bounding box center [349, 183] width 264 height 11
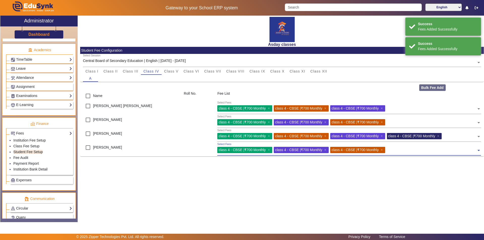
click at [398, 149] on input "text" at bounding box center [432, 149] width 90 height 5
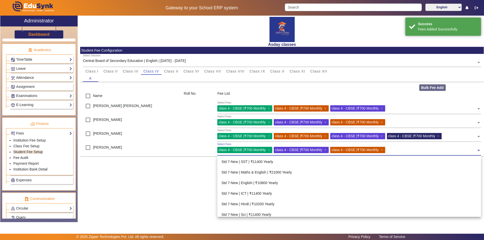
scroll to position [805, 0]
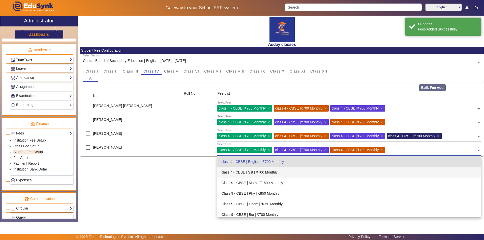
click at [259, 172] on div "class 4 - CBSE | Sst | ₹700 Monthly" at bounding box center [349, 172] width 264 height 11
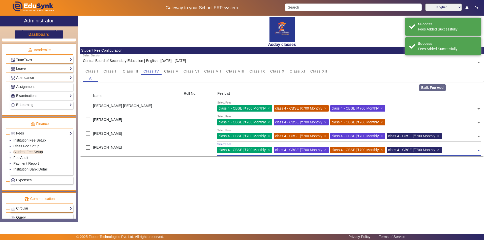
drag, startPoint x: 208, startPoint y: 189, endPoint x: 117, endPoint y: 184, distance: 91.2
click at [208, 188] on div "Asday classes Student Fee Configuration Select Session Central Board of Seconda…" at bounding box center [281, 117] width 406 height 202
click at [18, 158] on link "Fee Audit" at bounding box center [20, 158] width 15 height 4
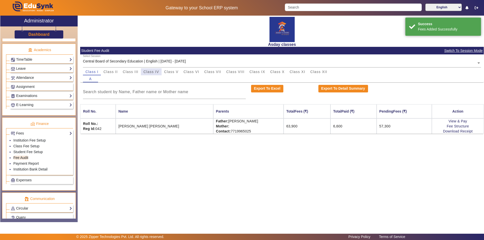
click at [149, 72] on span "Class IV" at bounding box center [152, 72] width 16 height 4
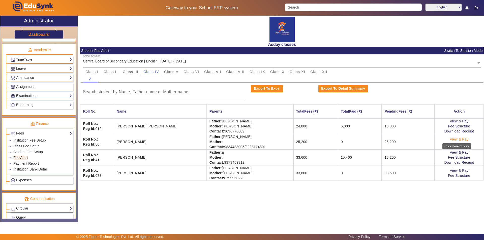
click at [454, 140] on link "View & Pay" at bounding box center [459, 139] width 19 height 4
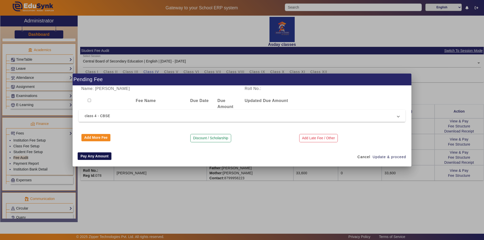
click at [96, 156] on button "Pay Any Amount" at bounding box center [95, 157] width 34 height 8
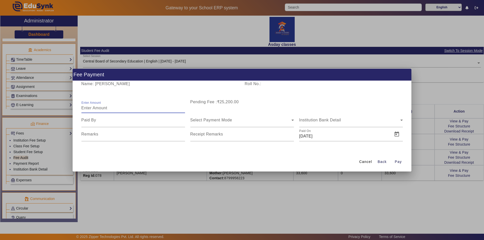
click at [110, 109] on input "Enter Amount" at bounding box center [133, 108] width 104 height 6
type input "2300"
click at [90, 120] on input at bounding box center [133, 120] width 104 height 6
type input "father"
click at [207, 121] on span "Select Payment Mode" at bounding box center [211, 120] width 42 height 4
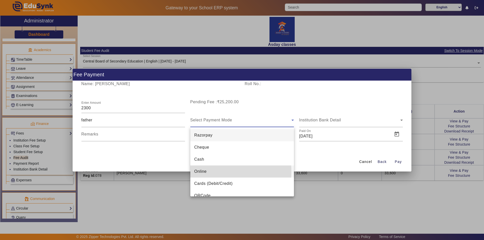
click at [202, 172] on span "Online" at bounding box center [201, 172] width 12 height 6
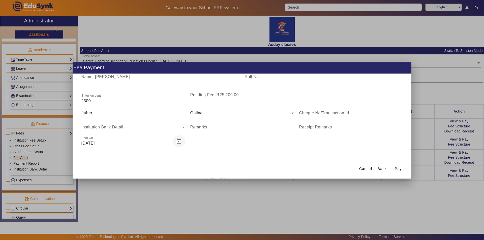
click at [180, 141] on span "Open calendar" at bounding box center [179, 141] width 12 height 12
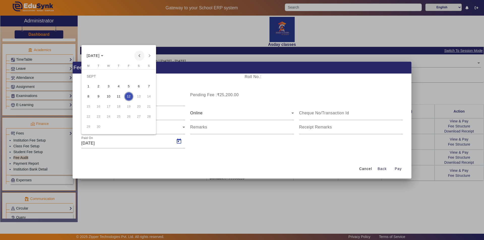
click at [138, 56] on span "Previous month" at bounding box center [139, 56] width 10 height 10
click at [99, 86] on span "5" at bounding box center [98, 86] width 9 height 9
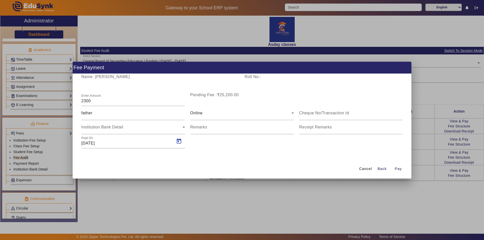
type input "[DATE]"
click at [401, 169] on span "Pay" at bounding box center [398, 169] width 7 height 5
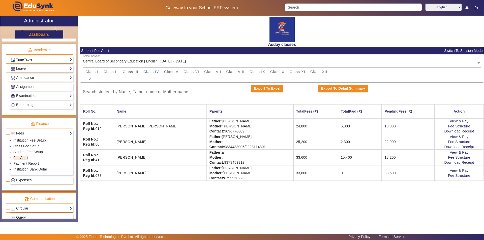
click at [325, 211] on div "Asday classes Student Fee Audit Switch To Session Mode Select Session Central B…" at bounding box center [281, 117] width 406 height 202
click at [456, 170] on link "View & Pay" at bounding box center [459, 171] width 19 height 4
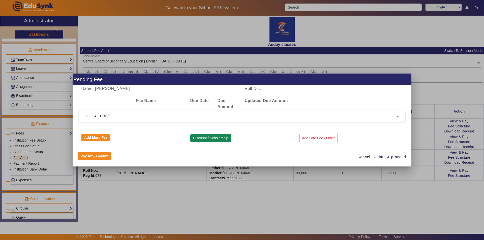
click at [213, 139] on button "Discount / Scholarship" at bounding box center [210, 138] width 41 height 9
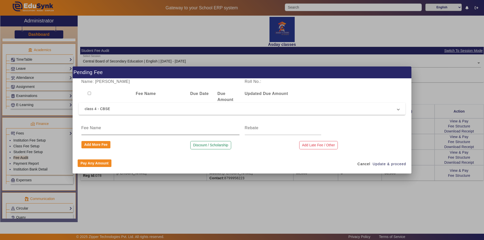
click at [111, 128] on input at bounding box center [160, 128] width 158 height 6
type input "Discount"
click at [253, 129] on input at bounding box center [283, 128] width 76 height 6
type input "600"
click at [379, 165] on span "Update & proceed" at bounding box center [390, 164] width 34 height 5
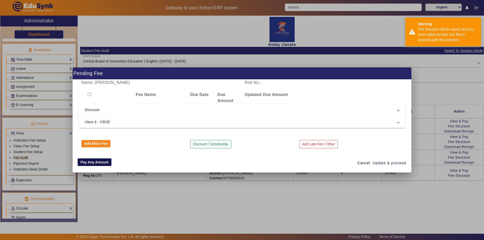
click at [94, 162] on button "Pay Any Amount" at bounding box center [95, 163] width 34 height 8
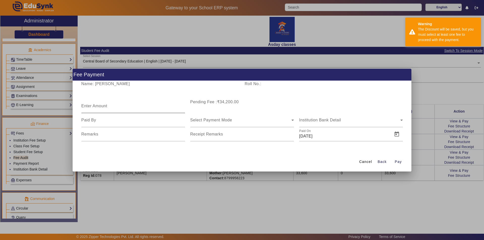
click at [93, 101] on div "Enter Amount" at bounding box center [133, 106] width 104 height 14
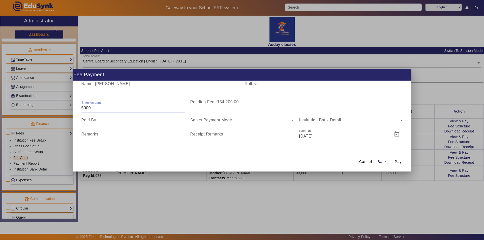
type input "5000"
click at [204, 119] on span "Select Payment Mode" at bounding box center [211, 120] width 42 height 4
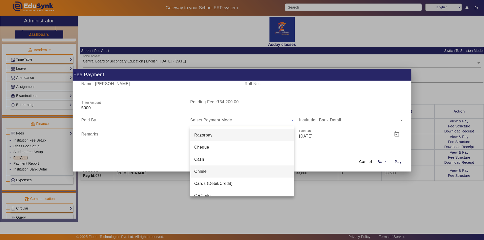
click at [204, 172] on span "Online" at bounding box center [201, 172] width 12 height 6
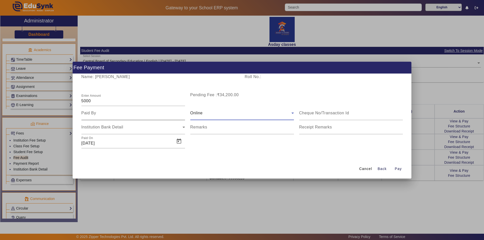
click at [95, 112] on input at bounding box center [133, 113] width 104 height 6
type input "father"
click at [180, 142] on span "Open calendar" at bounding box center [179, 141] width 12 height 12
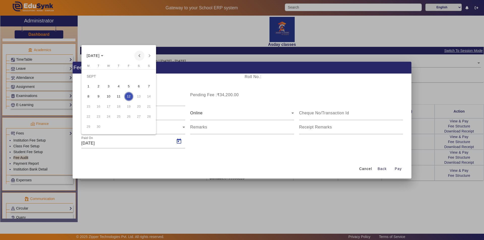
click at [139, 56] on span "Previous month" at bounding box center [139, 56] width 10 height 10
click at [99, 85] on span "5" at bounding box center [98, 86] width 9 height 9
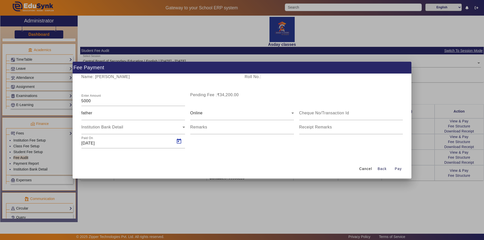
type input "[DATE]"
click at [399, 170] on span "Pay" at bounding box center [398, 169] width 7 height 5
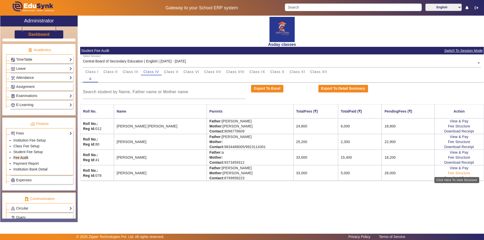
click at [459, 174] on link "Fee Structure" at bounding box center [459, 173] width 22 height 4
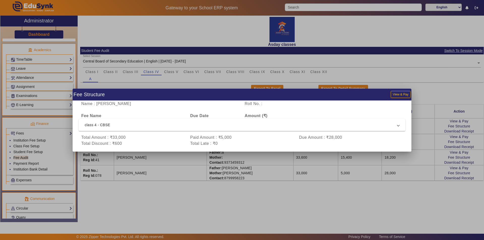
click at [240, 202] on div at bounding box center [242, 120] width 484 height 240
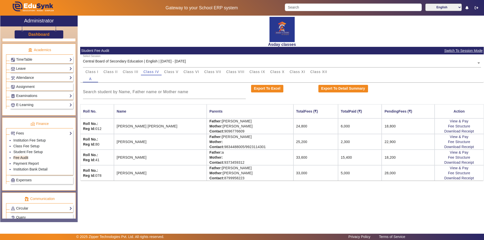
click at [247, 195] on div "Asday classes Student Fee Audit Switch To Session Mode Select Session Central B…" at bounding box center [281, 117] width 406 height 202
click at [280, 195] on div "Asday classes Student Fee Audit Switch To Session Mode Select Session Central B…" at bounding box center [281, 117] width 406 height 202
click at [172, 72] on span "Class V" at bounding box center [171, 72] width 14 height 4
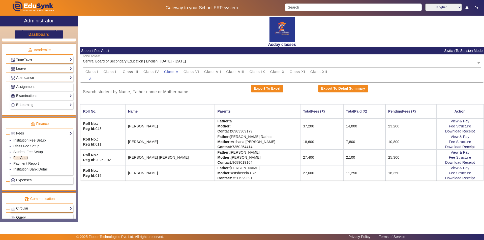
click at [244, 201] on div "Asday classes Student Fee Audit Switch To Session Mode Select Session Central B…" at bounding box center [281, 117] width 406 height 202
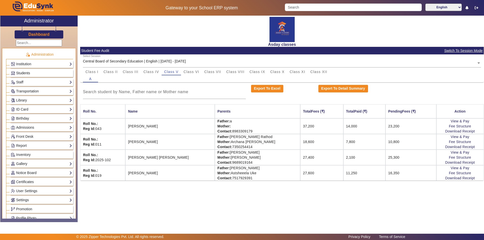
click at [46, 74] on link "Students" at bounding box center [41, 73] width 61 height 6
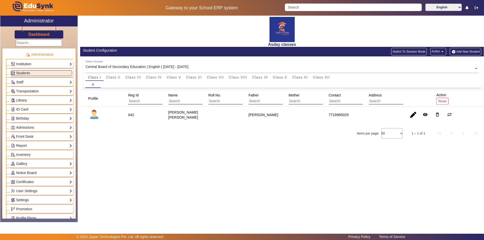
click at [463, 52] on button "Add New Student" at bounding box center [465, 52] width 31 height 8
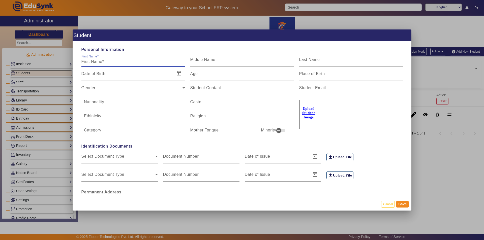
drag, startPoint x: 97, startPoint y: 61, endPoint x: 95, endPoint y: 59, distance: 3.2
click at [97, 61] on input "First Name" at bounding box center [133, 62] width 104 height 6
type input "s"
type input "Swara"
type input "[PERSON_NAME]"
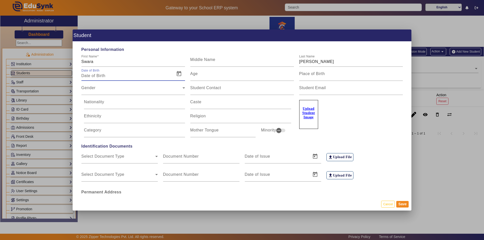
click at [97, 78] on input "Date of Birth" at bounding box center [126, 76] width 91 height 6
paste input "[DATE]"
type input "[DATE]"
type input "55 Yrs, 8 Months, 11 Days"
click at [247, 106] on input "Caste" at bounding box center [240, 104] width 101 height 6
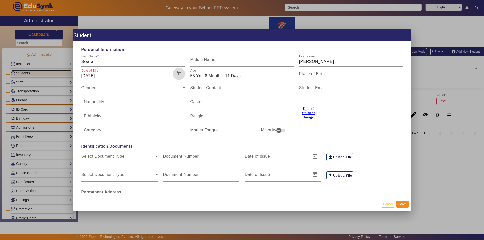
click at [177, 73] on span "Open calendar" at bounding box center [179, 74] width 12 height 12
click at [104, 90] on span "[DATE]" at bounding box center [95, 92] width 17 height 4
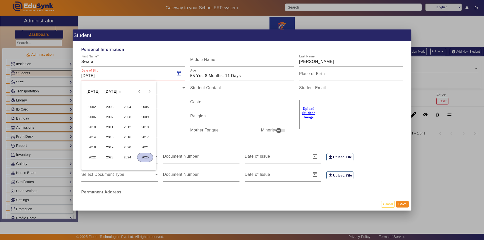
click at [110, 137] on span "2015" at bounding box center [110, 137] width 16 height 9
click at [95, 128] on span "MAY" at bounding box center [92, 127] width 16 height 9
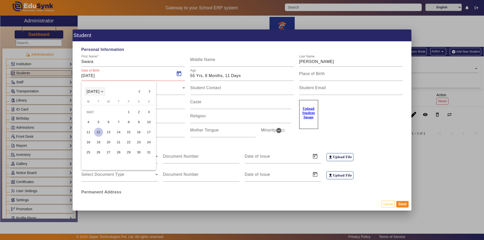
click at [104, 90] on span "[DATE]" at bounding box center [95, 92] width 17 height 4
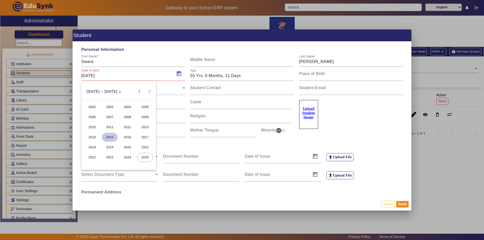
click at [114, 137] on span "2015" at bounding box center [110, 137] width 16 height 9
click at [129, 117] on span "MAR" at bounding box center [128, 117] width 16 height 9
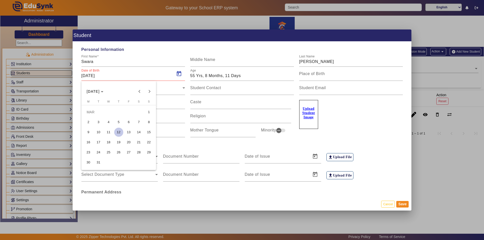
click at [89, 142] on span "16" at bounding box center [88, 142] width 9 height 9
type input "[DATE]"
type input "10 Yrs, 5 Months, 27 Days"
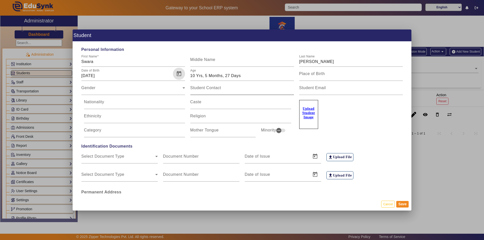
click at [195, 87] on mat-label "Student Contact" at bounding box center [205, 88] width 31 height 4
click at [195, 87] on input "Student Contact" at bounding box center [242, 90] width 104 height 6
paste input "9146676637/7397963877"
type input "9146676637/7397963877"
click at [196, 119] on input "Religion" at bounding box center [240, 118] width 101 height 6
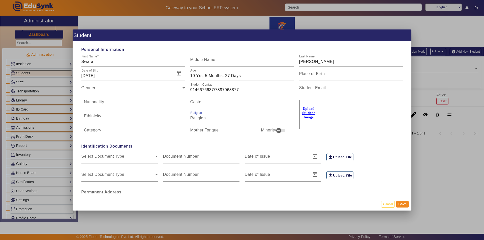
click at [93, 89] on span "Gender" at bounding box center [131, 90] width 101 height 6
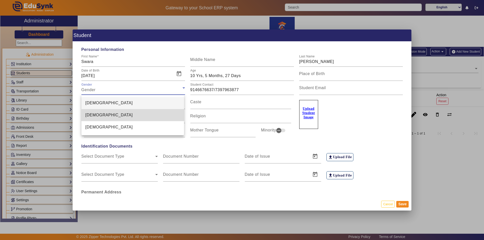
click at [104, 118] on mat-option "[DEMOGRAPHIC_DATA]" at bounding box center [132, 115] width 103 height 12
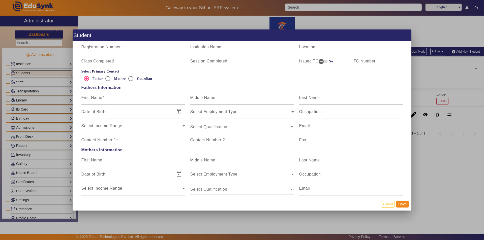
scroll to position [303, 0]
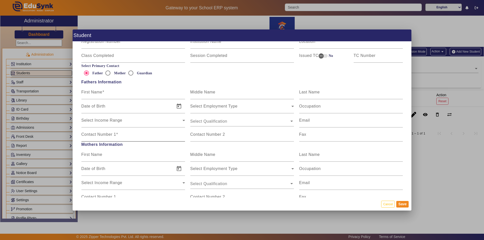
click at [100, 137] on label "Contact Number 1" at bounding box center [99, 134] width 37 height 5
click at [100, 137] on input "Contact Number 1" at bounding box center [133, 137] width 104 height 6
paste input "9146676637/7397963877"
type input "9146676637/7397963877"
click at [89, 92] on mat-label "First Name" at bounding box center [91, 92] width 21 height 4
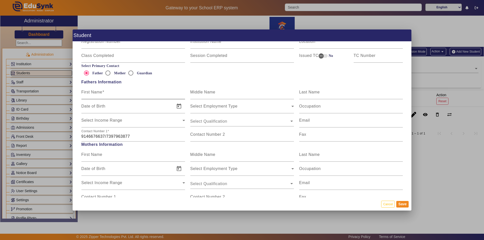
click at [89, 92] on input "First Name" at bounding box center [133, 94] width 104 height 6
type input "Hemant"
type input "t"
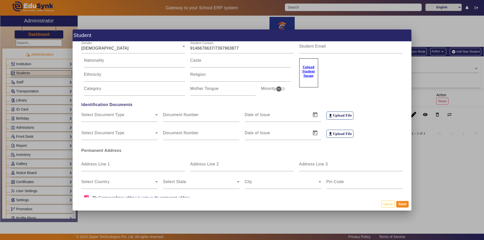
scroll to position [126, 0]
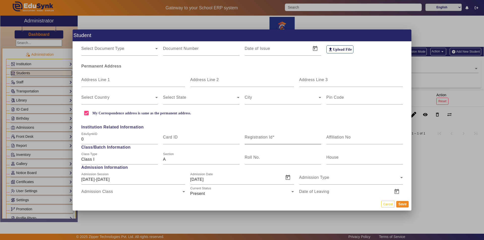
type input "[PERSON_NAME]"
click at [251, 139] on mat-label "Registration Id" at bounding box center [259, 137] width 28 height 4
click at [251, 139] on input "Registration Id" at bounding box center [283, 139] width 76 height 6
type input "82"
click at [402, 205] on button "Save" at bounding box center [403, 204] width 12 height 7
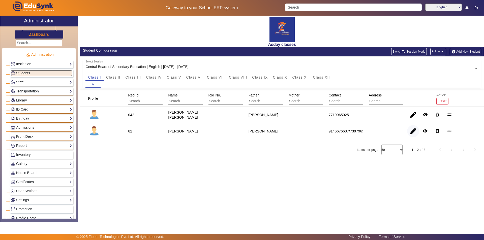
click at [414, 132] on span "button" at bounding box center [413, 131] width 12 height 12
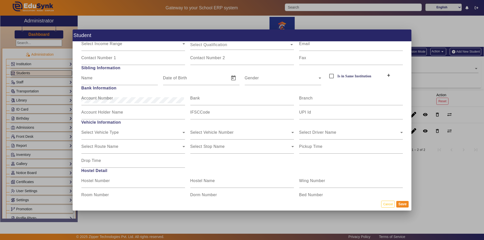
scroll to position [591, 0]
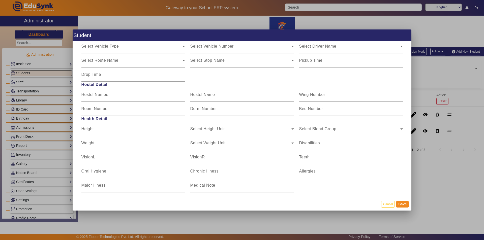
click at [458, 192] on div at bounding box center [242, 120] width 484 height 240
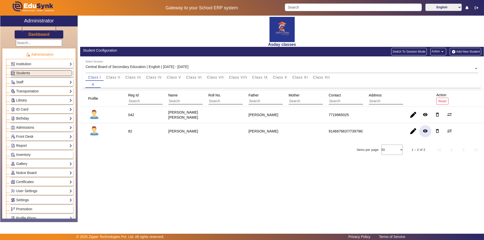
click at [426, 132] on mat-icon "remove_red_eye" at bounding box center [425, 131] width 5 height 5
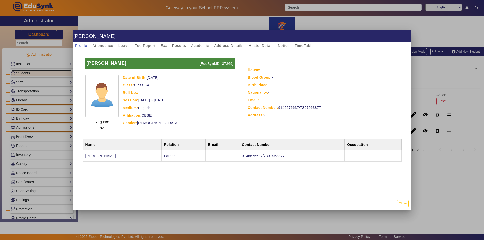
click at [149, 85] on div "Class: Class I-A" at bounding box center [179, 85] width 113 height 6
click at [152, 85] on div "Class: Class I-A" at bounding box center [179, 85] width 113 height 6
click at [146, 86] on div "Class: Class I-A" at bounding box center [179, 85] width 113 height 6
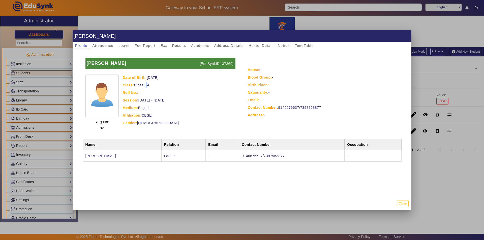
click at [146, 86] on div "Class: Class I-A" at bounding box center [179, 85] width 113 height 6
click at [406, 204] on button "Close" at bounding box center [403, 204] width 12 height 7
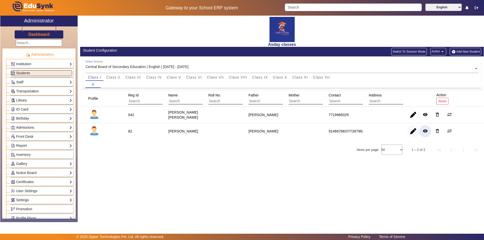
click at [413, 133] on span "button" at bounding box center [413, 131] width 12 height 12
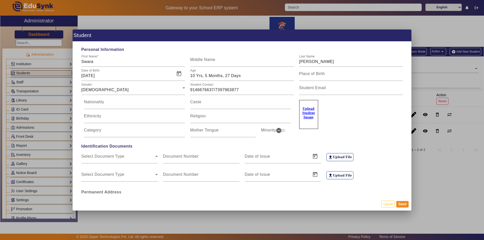
click at [445, 179] on div at bounding box center [242, 120] width 484 height 240
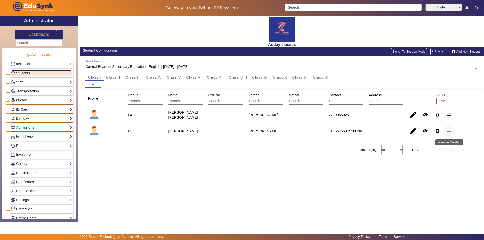
click at [451, 130] on mat-icon "sync_alt" at bounding box center [449, 131] width 5 height 5
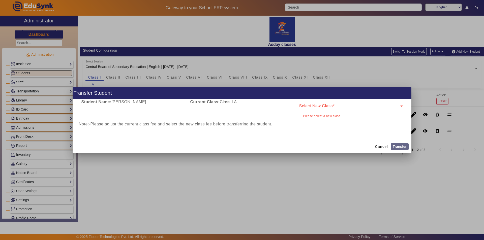
click at [233, 106] on div "Current Class: Class I A" at bounding box center [242, 109] width 109 height 20
click at [402, 106] on icon at bounding box center [402, 106] width 3 height 1
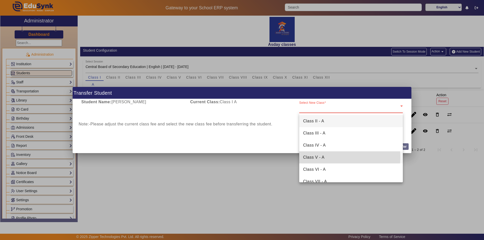
click at [316, 157] on span "Class V - A" at bounding box center [314, 158] width 21 height 6
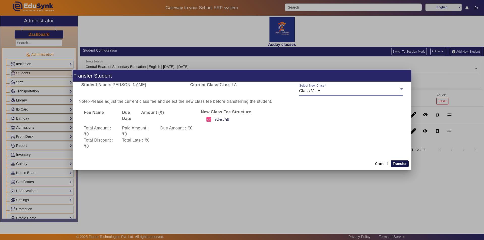
click at [402, 164] on button "Transfer" at bounding box center [400, 164] width 18 height 7
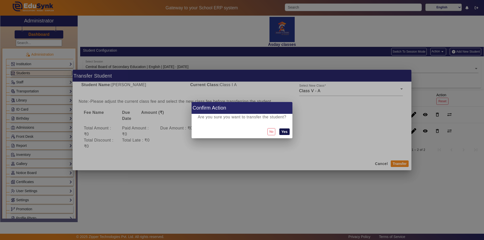
click at [285, 133] on button "Yes" at bounding box center [285, 132] width 10 height 7
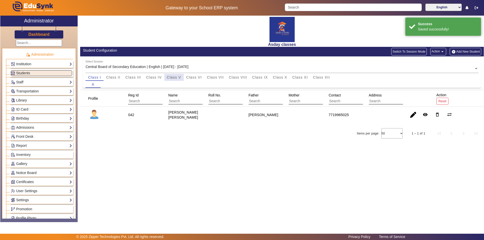
click at [174, 77] on span "Class V" at bounding box center [174, 78] width 14 height 4
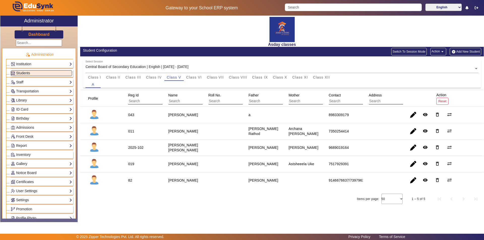
click at [195, 211] on div "Asday classes Student Configuration Switch To Session Mode Action arrow_drop_do…" at bounding box center [281, 117] width 406 height 202
click at [191, 184] on div "[PERSON_NAME]" at bounding box center [183, 180] width 33 height 9
click at [207, 214] on div "Asday classes Student Configuration Switch To Session Mode Action arrow_drop_do…" at bounding box center [281, 117] width 406 height 202
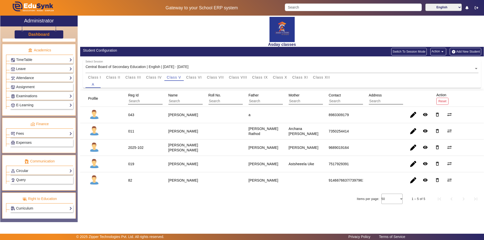
scroll to position [187, 0]
click at [39, 132] on link "Fees" at bounding box center [41, 134] width 61 height 6
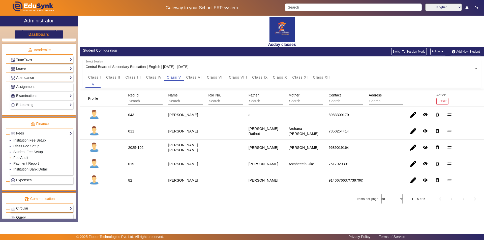
click at [36, 158] on li "Fee Audit" at bounding box center [42, 158] width 59 height 6
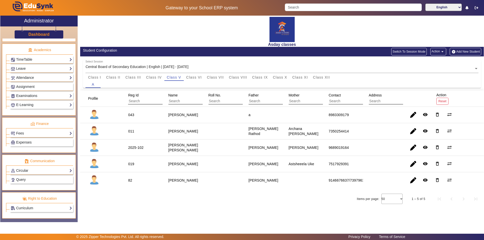
click at [274, 202] on div "Items per page: 50 1 – 5 of 5" at bounding box center [282, 199] width 404 height 14
click at [54, 136] on link "Fees" at bounding box center [41, 134] width 61 height 6
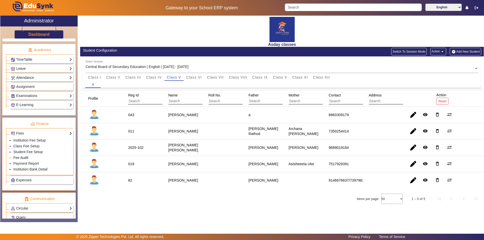
click at [25, 157] on link "Fee Audit" at bounding box center [20, 158] width 15 height 4
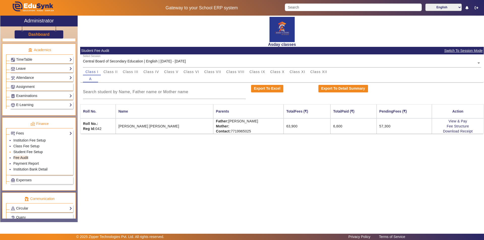
click at [26, 152] on link "Student Fee Setup" at bounding box center [28, 152] width 30 height 4
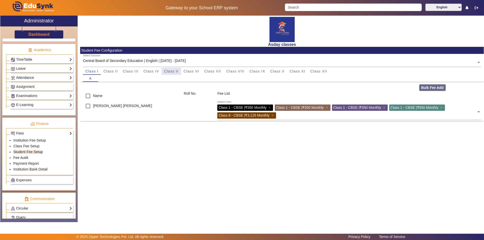
click at [168, 70] on span "Class V" at bounding box center [171, 72] width 14 height 4
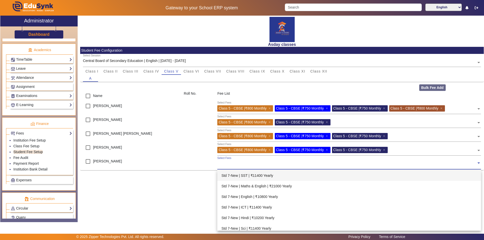
click at [233, 165] on input "text" at bounding box center [346, 163] width 259 height 5
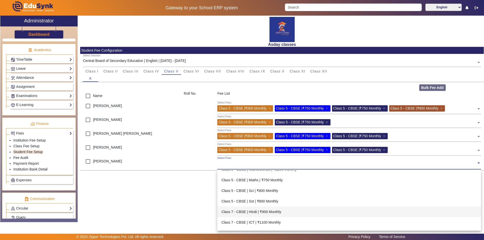
scroll to position [378, 0]
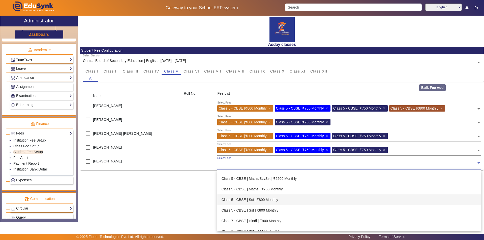
click at [265, 200] on div "Class 5 - CBSE | Sci | ₹800 Monthly" at bounding box center [349, 200] width 264 height 11
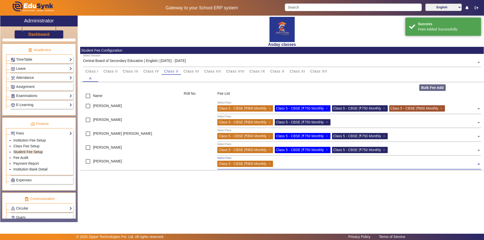
click at [277, 162] on input "text" at bounding box center [376, 163] width 202 height 5
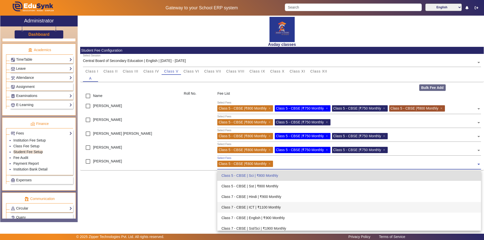
scroll to position [377, 0]
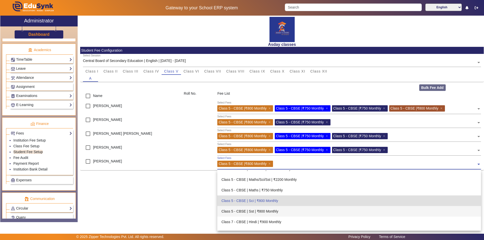
click at [266, 211] on div "Class 5 - CBSE | Sst | ₹800 Monthly" at bounding box center [349, 211] width 264 height 11
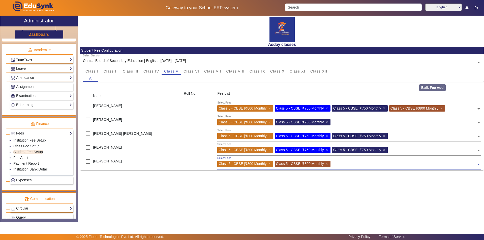
click at [338, 163] on input "text" at bounding box center [404, 163] width 145 height 5
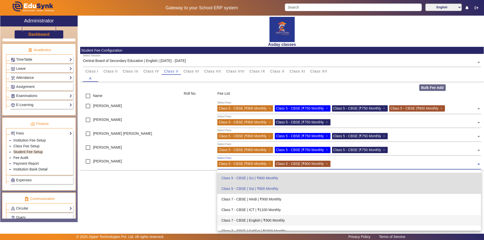
scroll to position [388, 0]
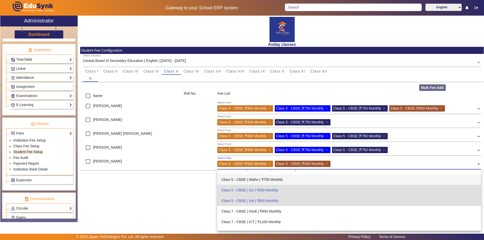
click at [260, 181] on div "Class 5 - CBSE | Maths | ₹750 Monthly" at bounding box center [349, 180] width 264 height 11
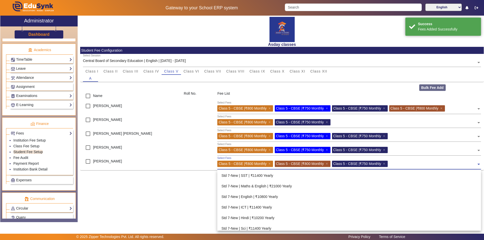
click at [479, 165] on span at bounding box center [479, 163] width 5 height 8
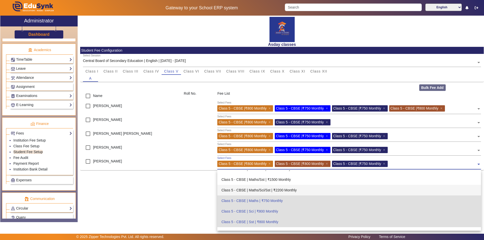
scroll to position [392, 0]
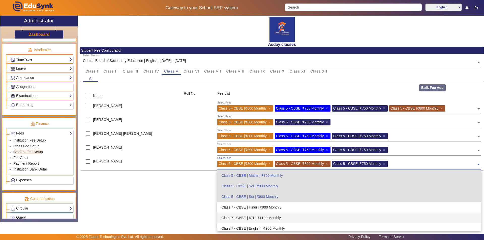
click at [315, 219] on div "Class 7 - CBSE | ICT | ₹1100 Monthly" at bounding box center [349, 218] width 264 height 11
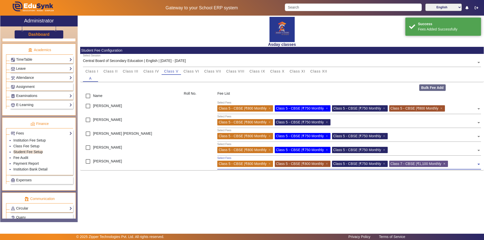
click at [447, 164] on span "×" at bounding box center [445, 164] width 3 height 4
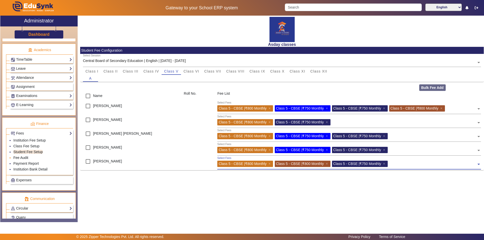
click at [23, 158] on link "Fee Audit" at bounding box center [20, 158] width 15 height 4
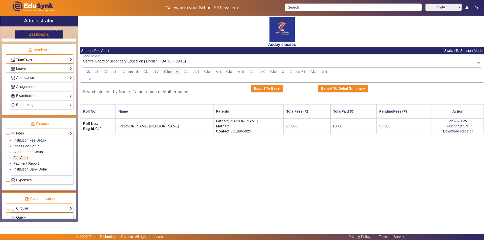
click at [171, 74] on span "Class V" at bounding box center [171, 72] width 14 height 4
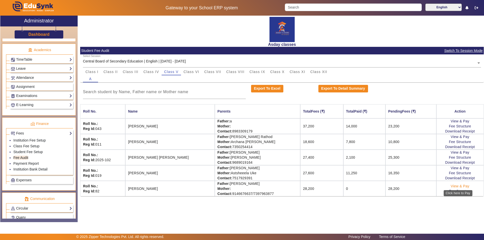
click at [456, 187] on link "View & Pay" at bounding box center [460, 186] width 19 height 4
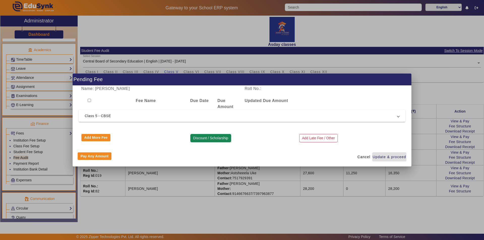
click at [208, 138] on button "Discount / Scholarship" at bounding box center [210, 138] width 41 height 9
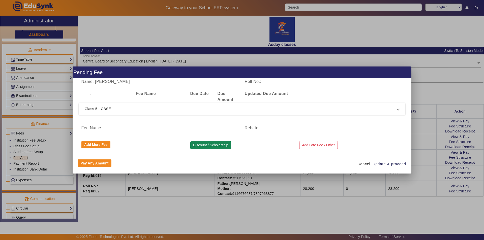
click at [205, 147] on button "Discount / Scholarship" at bounding box center [210, 145] width 41 height 9
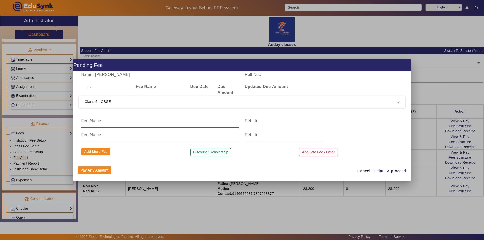
click at [93, 123] on input at bounding box center [160, 121] width 158 height 6
type input "Discount"
click at [247, 123] on input at bounding box center [283, 121] width 76 height 6
type input "700"
click at [382, 171] on span "Update & proceed" at bounding box center [390, 171] width 34 height 5
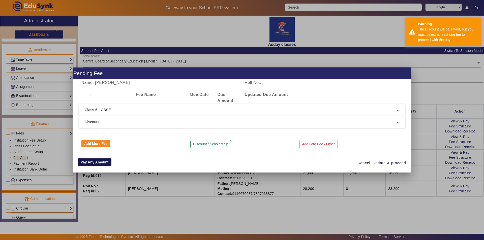
click at [91, 164] on button "Pay Any Amount" at bounding box center [95, 163] width 34 height 8
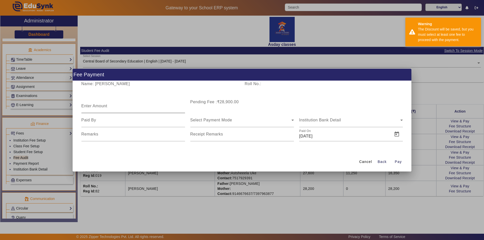
click at [89, 107] on mat-label "Enter Amount" at bounding box center [94, 106] width 26 height 4
click at [89, 107] on input "Enter Amount" at bounding box center [133, 108] width 104 height 6
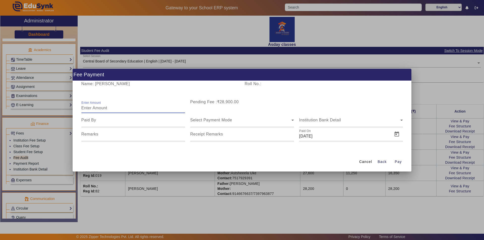
click at [90, 109] on input "Enter Amount" at bounding box center [133, 108] width 104 height 6
click at [88, 108] on input "Enter Amount" at bounding box center [133, 108] width 104 height 6
type input "4000"
click at [201, 122] on span "Select Payment Mode" at bounding box center [211, 120] width 42 height 4
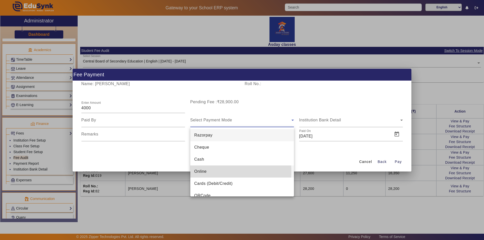
click at [201, 172] on span "Online" at bounding box center [201, 172] width 12 height 6
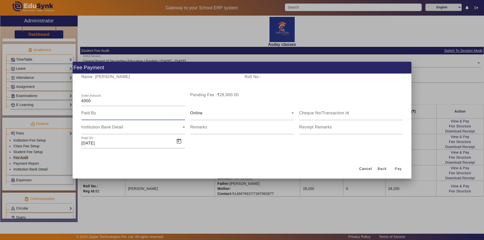
click at [86, 112] on input at bounding box center [133, 113] width 104 height 6
type input "father"
click at [178, 142] on span "Open calendar" at bounding box center [179, 141] width 12 height 12
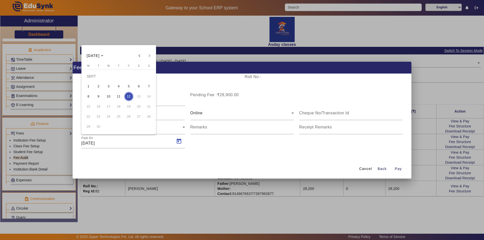
click at [399, 168] on div at bounding box center [242, 120] width 484 height 240
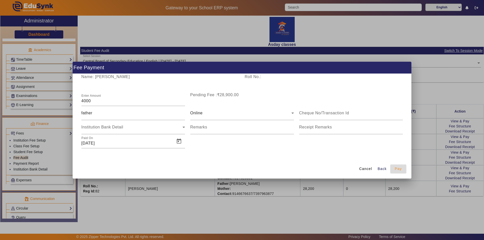
click at [398, 170] on span "Pay" at bounding box center [398, 169] width 7 height 5
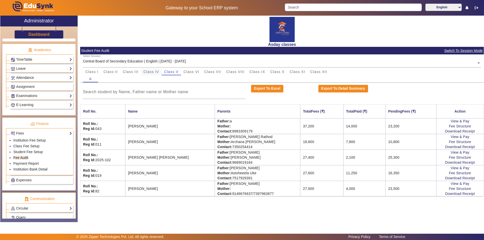
click at [153, 72] on span "Class IV" at bounding box center [152, 72] width 16 height 4
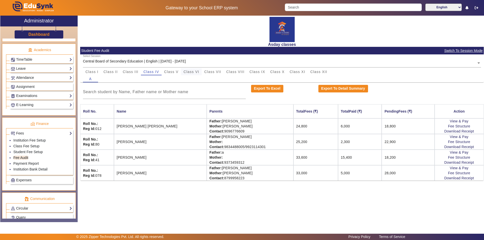
click at [194, 72] on span "Class VI" at bounding box center [192, 72] width 16 height 4
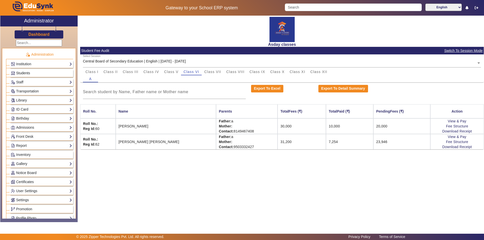
click at [53, 71] on link "Students" at bounding box center [41, 73] width 61 height 6
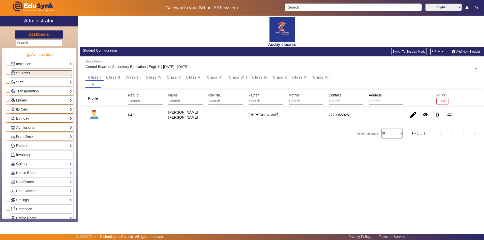
click at [473, 50] on button "Add New Student" at bounding box center [465, 52] width 31 height 8
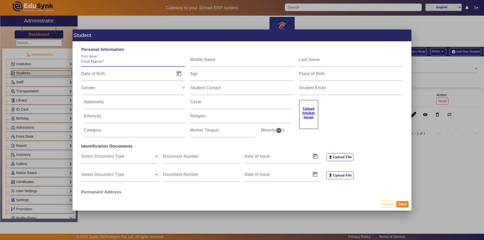
click at [94, 62] on input "First Name" at bounding box center [133, 62] width 104 height 6
type input "o"
type input "Om"
type input "Somnath"
type input "Doundkar"
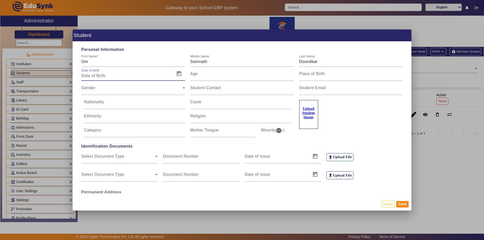
click at [114, 73] on input "Date of Birth" at bounding box center [126, 76] width 91 height 6
click at [108, 74] on input "Date of Birth" at bounding box center [126, 76] width 91 height 6
click at [179, 73] on span "Open calendar" at bounding box center [179, 74] width 12 height 12
click at [103, 92] on icon "Choose month and year" at bounding box center [102, 91] width 3 height 1
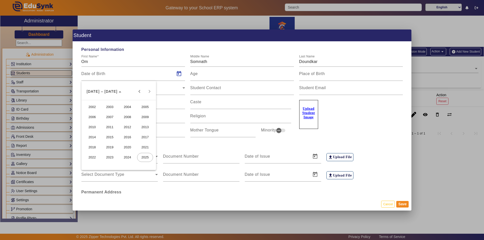
click at [146, 126] on span "2013" at bounding box center [145, 127] width 16 height 9
click at [112, 117] on span "FEB" at bounding box center [110, 117] width 16 height 9
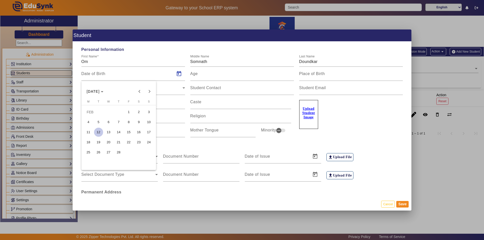
click at [109, 132] on span "13" at bounding box center [108, 132] width 9 height 9
type input "[DATE]"
type input "12 Yrs, 6 Months, 30 Days"
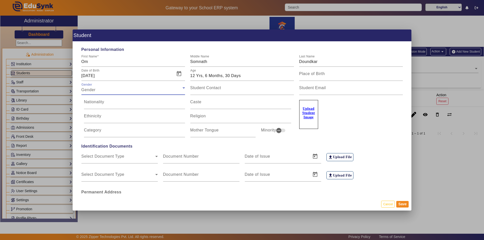
click at [114, 89] on div "Gender" at bounding box center [131, 90] width 101 height 6
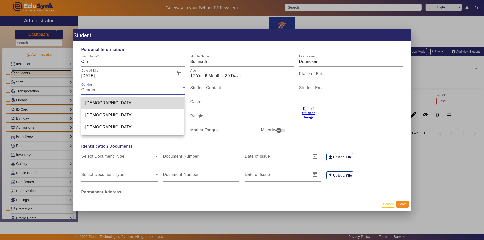
click at [111, 104] on mat-option "[DEMOGRAPHIC_DATA]" at bounding box center [132, 103] width 103 height 12
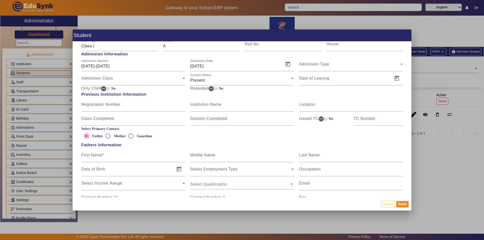
scroll to position [252, 0]
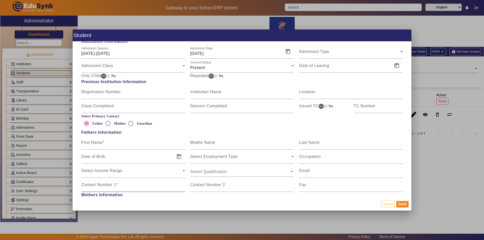
click at [82, 187] on label "Contact Number 1" at bounding box center [99, 185] width 37 height 5
click at [82, 187] on input "Contact Number 1" at bounding box center [133, 187] width 104 height 6
paste input "7499067236"
type input "7499067236"
click at [93, 143] on mat-label "First Name" at bounding box center [91, 143] width 21 height 4
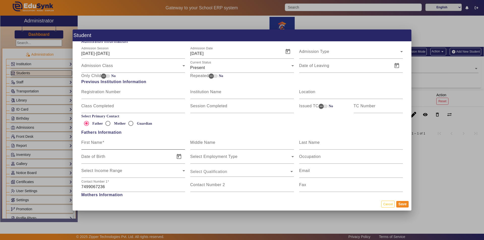
click at [93, 143] on input "First Name" at bounding box center [133, 145] width 104 height 6
click at [98, 139] on div "First Name" at bounding box center [133, 143] width 104 height 14
click at [110, 146] on input "First Name" at bounding box center [133, 145] width 104 height 6
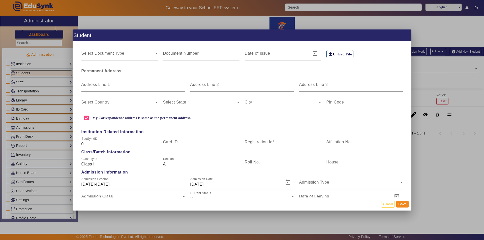
scroll to position [112, 0]
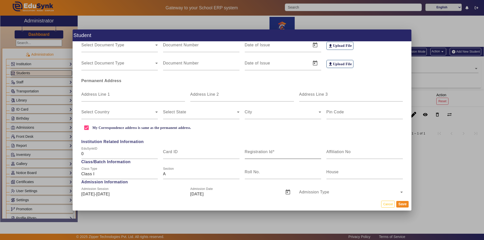
type input "Somnath"
click at [263, 153] on mat-label "Registration Id" at bounding box center [259, 152] width 28 height 4
click at [263, 153] on input "Registration Id" at bounding box center [283, 154] width 76 height 6
type input "83"
click at [402, 204] on button "Save" at bounding box center [403, 204] width 12 height 7
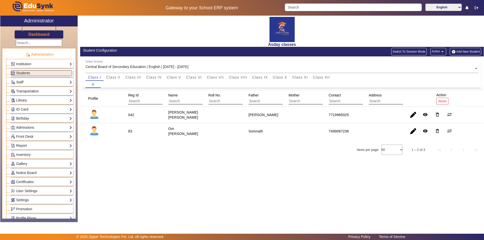
click at [342, 188] on div "Asday classes Student Configuration Switch To Session Mode Action arrow_drop_do…" at bounding box center [281, 117] width 406 height 202
click at [276, 170] on div "Asday classes Student Configuration Switch To Session Mode Action arrow_drop_do…" at bounding box center [281, 117] width 406 height 202
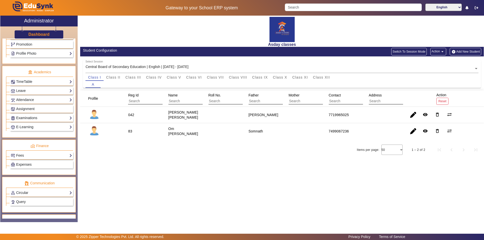
scroll to position [187, 0]
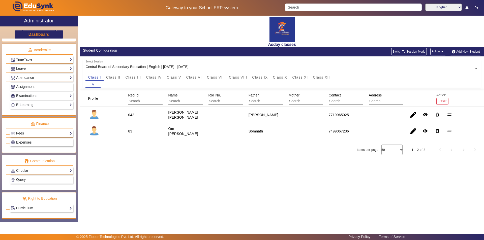
click at [40, 132] on link "Fees" at bounding box center [41, 134] width 61 height 6
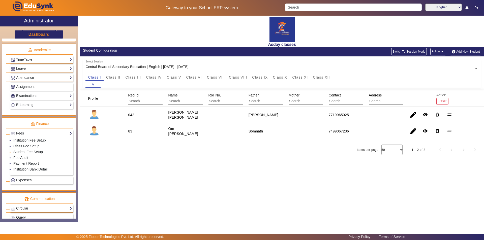
click at [35, 151] on link "Student Fee Setup" at bounding box center [28, 152] width 30 height 4
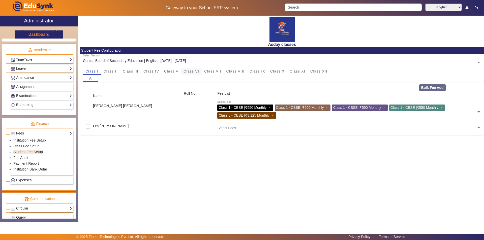
click at [195, 71] on span "Class VI" at bounding box center [192, 72] width 16 height 4
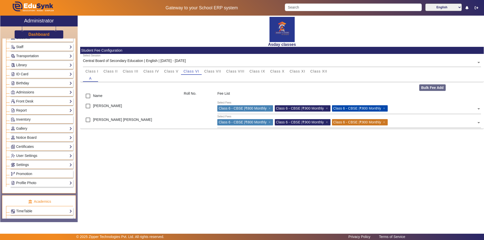
scroll to position [11, 0]
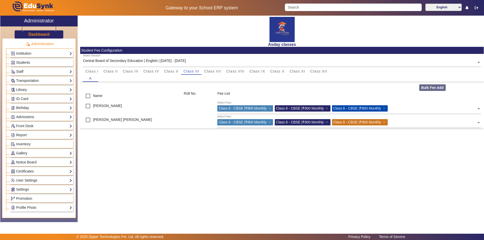
click at [134, 168] on div "Asday classes Student Fee Configuration Select Session Central Board of Seconda…" at bounding box center [281, 117] width 406 height 202
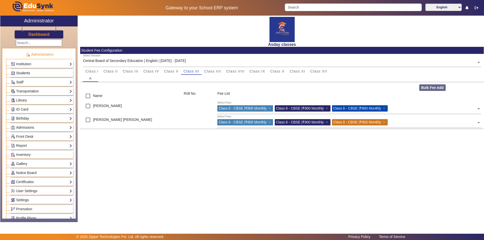
click at [43, 73] on link "Students" at bounding box center [41, 73] width 61 height 6
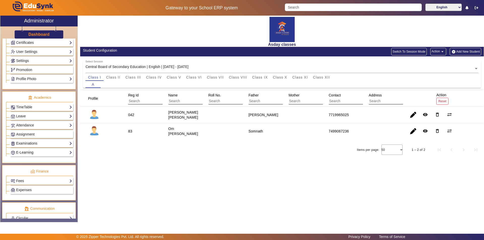
scroll to position [151, 0]
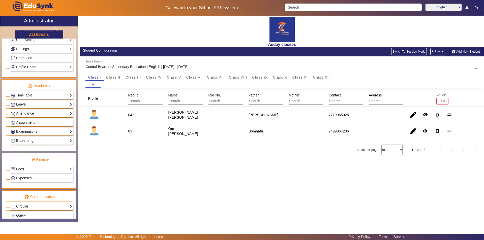
click at [51, 169] on link "Fees" at bounding box center [41, 170] width 61 height 6
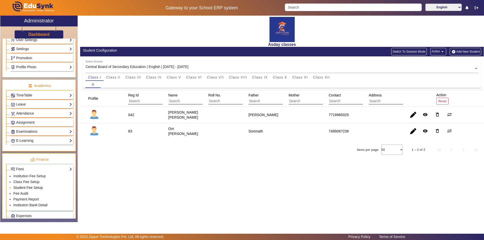
click at [42, 186] on link "Student Fee Setup" at bounding box center [28, 188] width 30 height 4
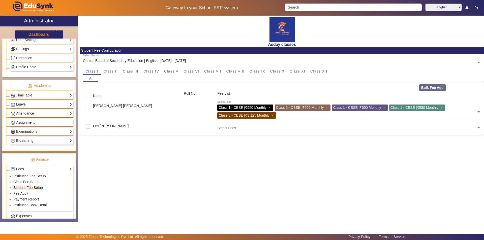
click at [235, 129] on input "text" at bounding box center [346, 128] width 259 height 5
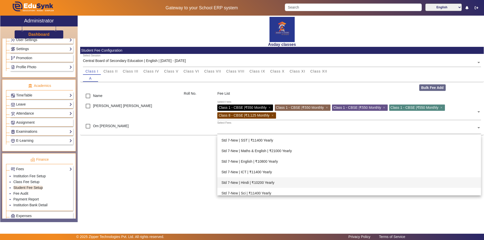
drag, startPoint x: 156, startPoint y: 250, endPoint x: 258, endPoint y: 217, distance: 107.2
click at [263, 216] on div "Asday classes Student Fee Configuration Select Session Central Board of Seconda…" at bounding box center [281, 117] width 406 height 202
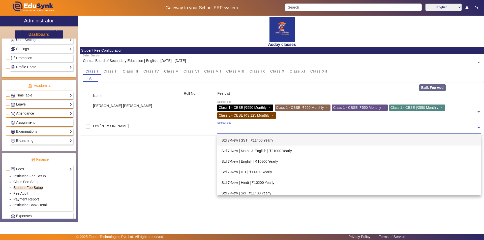
click at [228, 128] on input "text" at bounding box center [346, 128] width 259 height 5
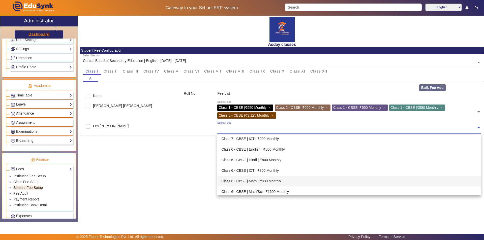
scroll to position [530, 0]
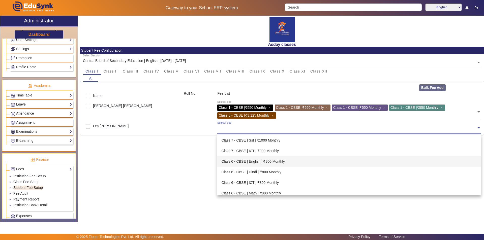
click at [257, 162] on div "Class 6 - CBSE | English | ₹800 Monthly" at bounding box center [349, 161] width 264 height 11
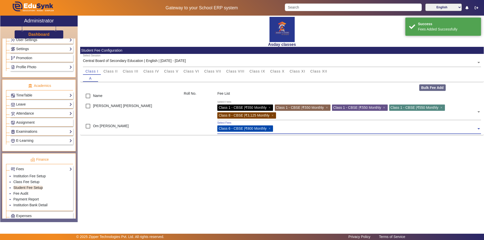
click at [279, 129] on input "text" at bounding box center [376, 128] width 202 height 5
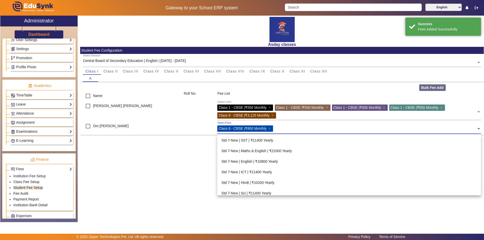
scroll to position [551, 0]
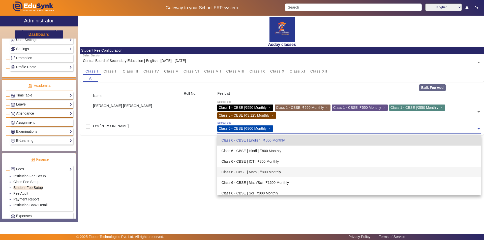
click at [258, 171] on div "Class 6 - CBSE | Math | ₹800 Monthly" at bounding box center [349, 172] width 264 height 11
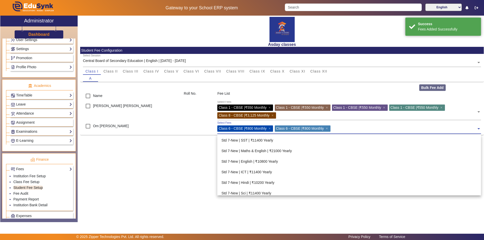
click at [340, 129] on input "text" at bounding box center [404, 128] width 145 height 5
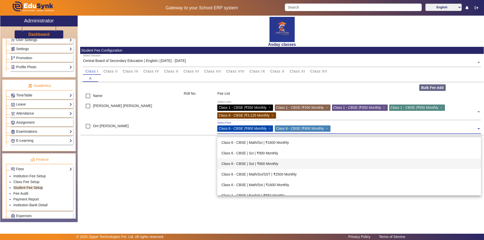
scroll to position [583, 0]
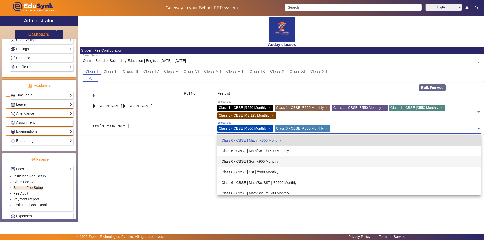
click at [264, 163] on div "Class 6 - CBSE | Sci | ₹900 Monthly" at bounding box center [349, 161] width 264 height 11
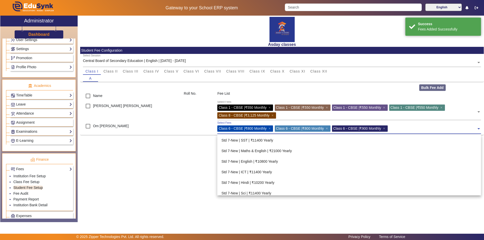
click at [480, 129] on span at bounding box center [479, 127] width 5 height 8
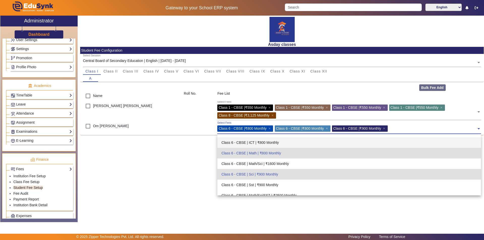
scroll to position [579, 0]
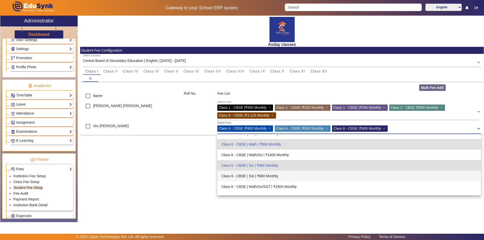
click at [252, 177] on div "Class 6 - CBSE | Sst | ₹900 Monthly" at bounding box center [349, 176] width 264 height 11
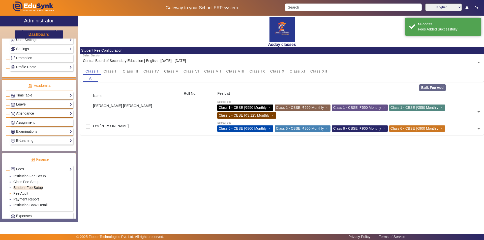
click at [24, 193] on link "Fee Audit" at bounding box center [20, 194] width 15 height 4
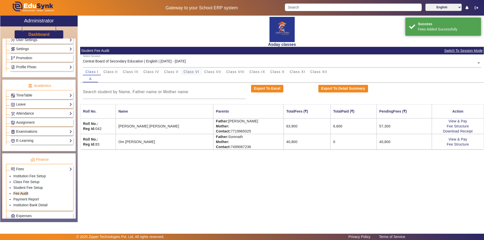
click at [194, 72] on span "Class VI" at bounding box center [192, 72] width 16 height 4
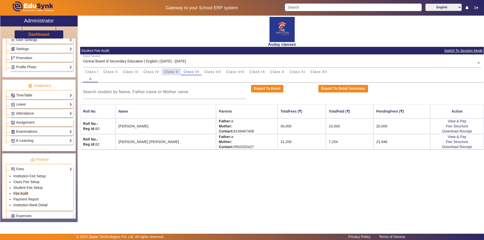
click at [172, 71] on span "Class V" at bounding box center [171, 72] width 14 height 4
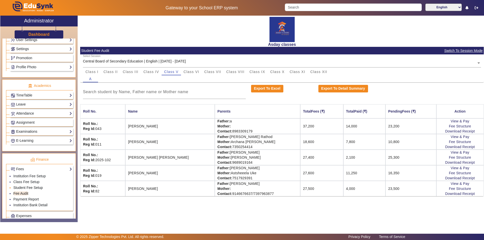
click at [31, 188] on link "Student Fee Setup" at bounding box center [28, 188] width 30 height 4
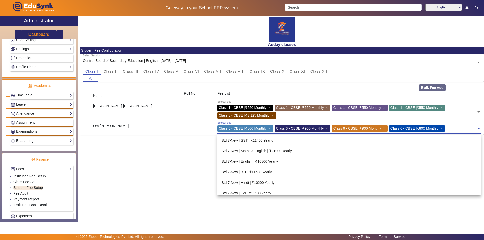
click at [478, 129] on span at bounding box center [479, 127] width 5 height 8
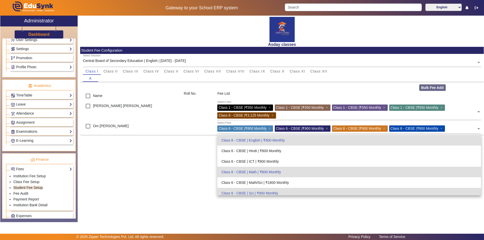
click at [145, 199] on div "Asday classes Student Fee Configuration Select Session Central Board of Seconda…" at bounding box center [281, 117] width 406 height 202
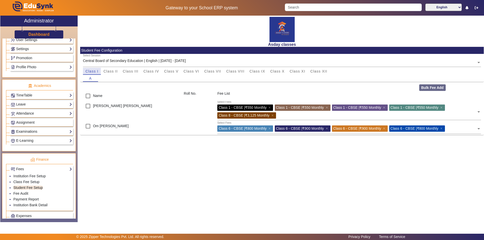
click at [92, 71] on span "Class I" at bounding box center [92, 72] width 13 height 4
drag, startPoint x: 150, startPoint y: 171, endPoint x: 153, endPoint y: 178, distance: 7.4
click at [150, 171] on div "Asday classes Student Fee Configuration Select Session Central Board of Seconda…" at bounding box center [281, 117] width 406 height 202
click at [156, 176] on div "Asday classes Student Fee Configuration Select Session Central Board of Seconda…" at bounding box center [281, 117] width 406 height 202
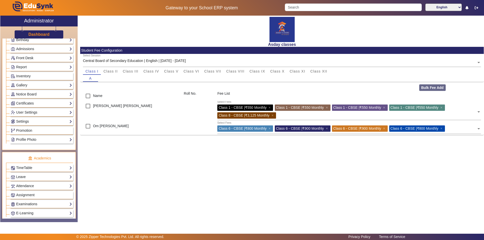
scroll to position [0, 0]
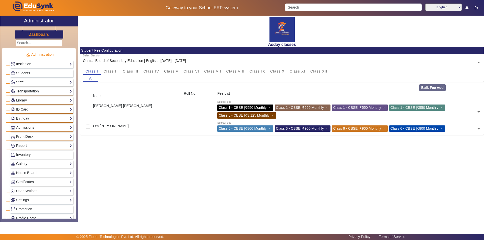
click at [53, 73] on link "Students" at bounding box center [41, 73] width 61 height 6
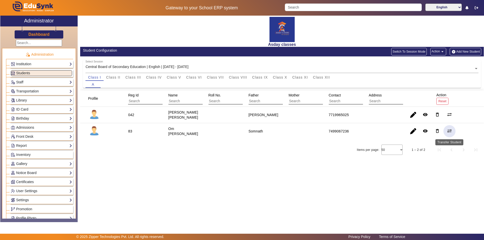
click at [450, 130] on mat-icon "sync_alt" at bounding box center [449, 131] width 5 height 5
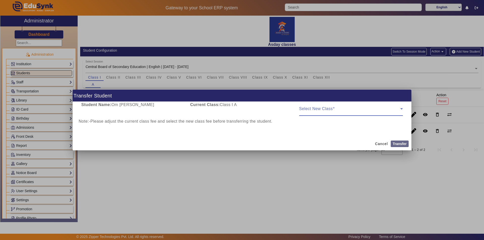
click at [402, 109] on icon at bounding box center [402, 108] width 3 height 1
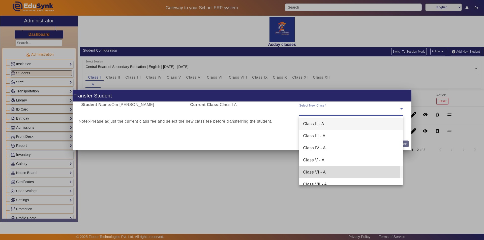
click at [320, 173] on span "Class VI - A" at bounding box center [315, 173] width 23 height 6
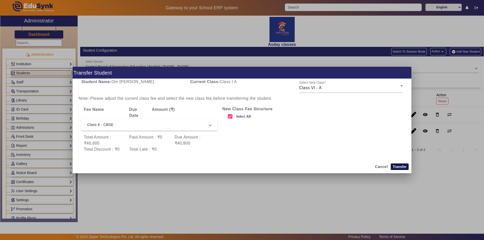
click at [404, 165] on button "Transfer" at bounding box center [400, 167] width 18 height 7
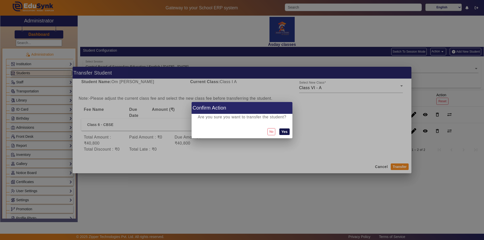
click at [285, 132] on button "Yes" at bounding box center [285, 132] width 10 height 7
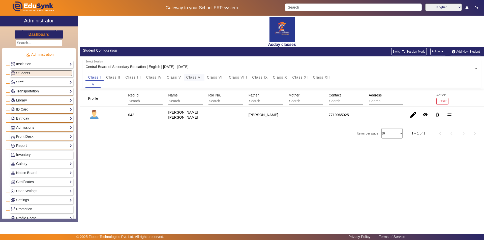
click at [198, 78] on span "Class VI" at bounding box center [194, 78] width 16 height 4
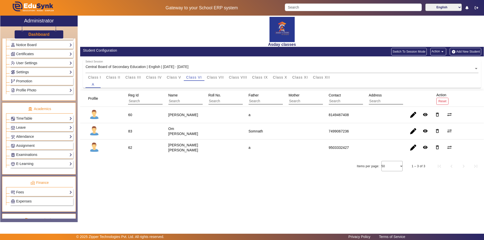
scroll to position [151, 0]
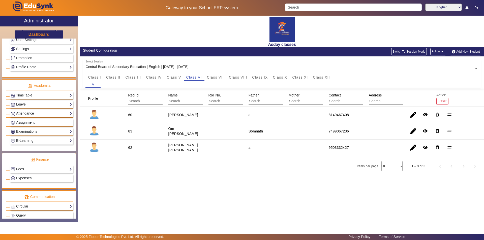
click at [41, 169] on link "Fees" at bounding box center [41, 170] width 61 height 6
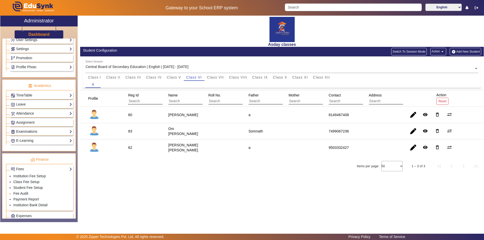
click at [35, 194] on li "Fee Audit" at bounding box center [42, 194] width 59 height 6
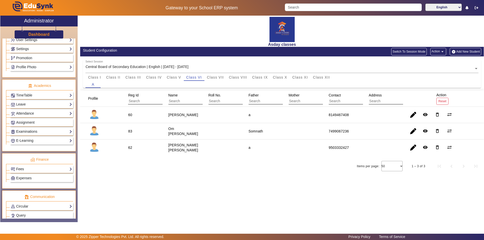
click at [36, 170] on link "Fees" at bounding box center [41, 170] width 61 height 6
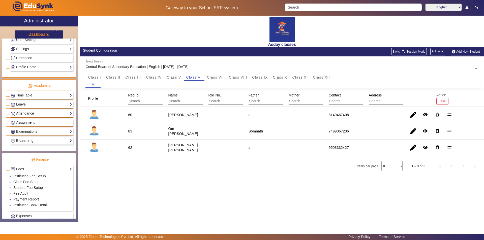
click at [36, 194] on li "Fee Audit" at bounding box center [42, 194] width 59 height 6
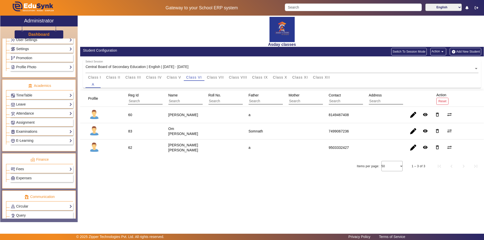
click at [130, 184] on div "Asday classes Student Configuration Switch To Session Mode Action arrow_drop_do…" at bounding box center [281, 117] width 406 height 202
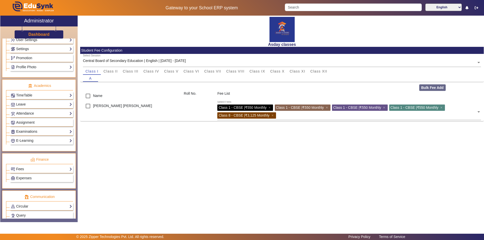
click at [41, 171] on link "Fees" at bounding box center [41, 170] width 61 height 6
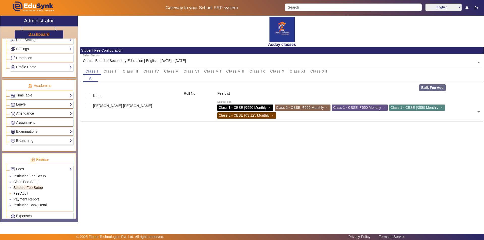
click at [28, 194] on link "Fee Audit" at bounding box center [20, 194] width 15 height 4
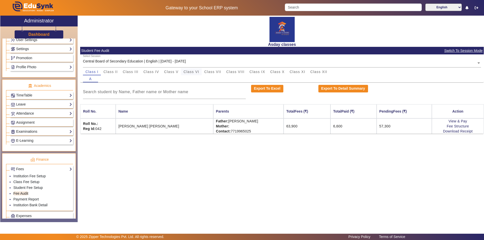
click at [195, 71] on span "Class VI" at bounding box center [192, 72] width 16 height 4
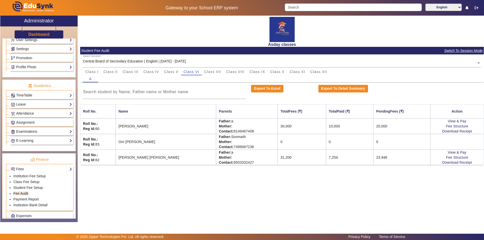
click at [234, 199] on div "Asday classes Student Fee Audit Switch To Session Mode Select Session Central B…" at bounding box center [281, 117] width 406 height 202
click at [448, 146] on td at bounding box center [457, 142] width 53 height 16
click at [144, 143] on td "Om [PERSON_NAME]" at bounding box center [166, 142] width 100 height 16
click at [30, 188] on link "Student Fee Setup" at bounding box center [28, 188] width 30 height 4
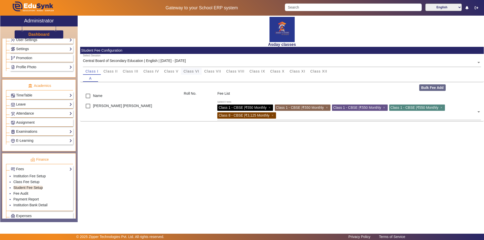
click at [190, 71] on span "Class VI" at bounding box center [192, 72] width 16 height 4
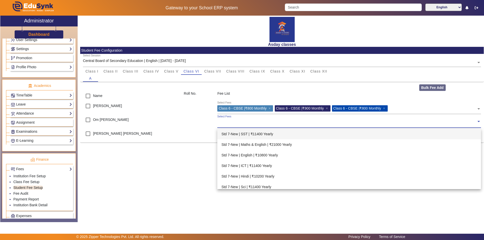
click at [223, 119] on div "Select Fees" at bounding box center [346, 120] width 259 height 11
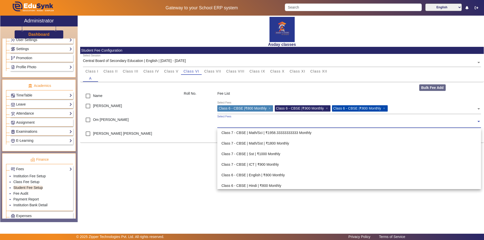
scroll to position [530, 0]
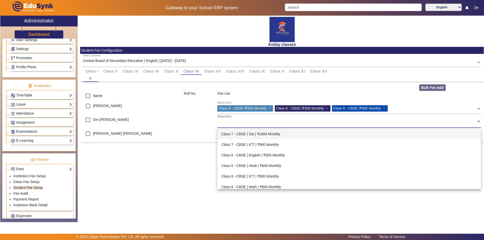
drag, startPoint x: 422, startPoint y: 120, endPoint x: 418, endPoint y: 111, distance: 9.5
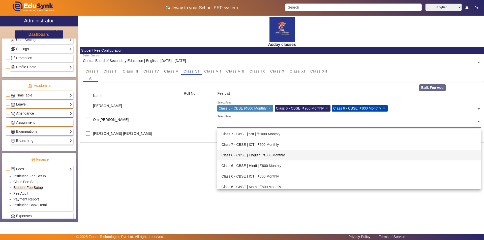
click at [286, 154] on div "Class 6 - CBSE | English | ₹800 Monthly" at bounding box center [349, 155] width 264 height 11
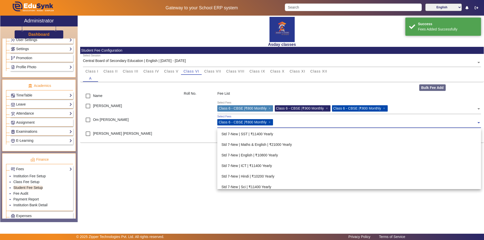
click at [282, 122] on input "text" at bounding box center [376, 121] width 202 height 5
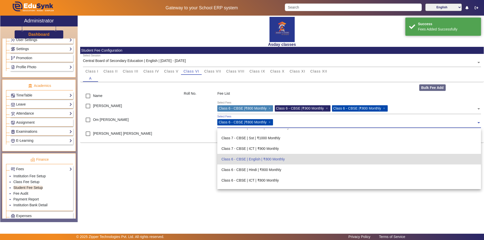
scroll to position [551, 0]
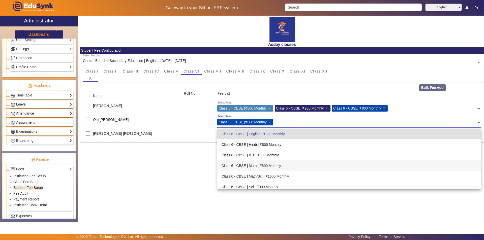
click at [280, 165] on div "Class 6 - CBSE | Math | ₹800 Monthly" at bounding box center [349, 166] width 264 height 11
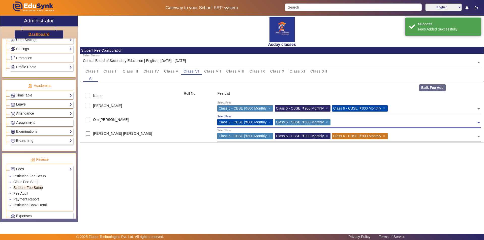
click at [339, 121] on input "text" at bounding box center [404, 121] width 145 height 5
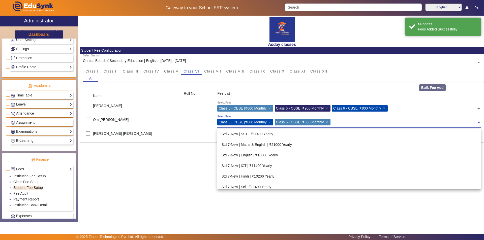
scroll to position [583, 0]
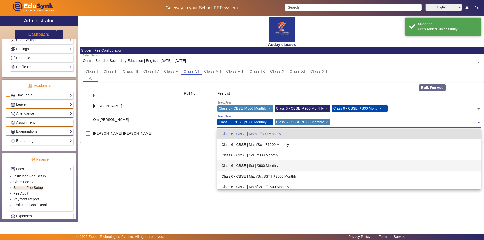
click at [281, 164] on div "Class 6 - CBSE | Sst | ₹900 Monthly" at bounding box center [349, 166] width 264 height 11
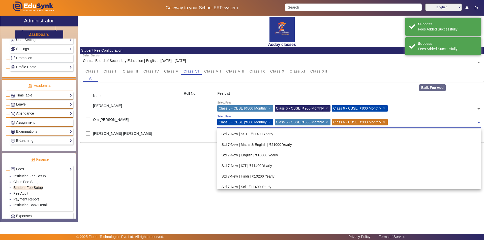
click at [397, 121] on input "text" at bounding box center [434, 121] width 88 height 5
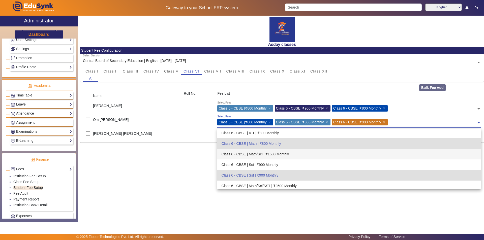
scroll to position [589, 0]
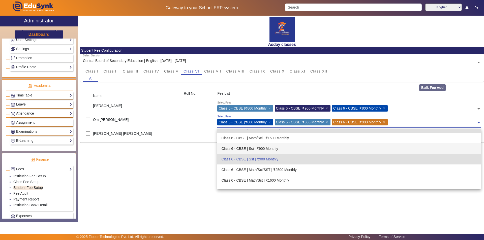
click at [270, 148] on div "Class 6 - CBSE | Sci | ₹900 Monthly" at bounding box center [349, 149] width 264 height 11
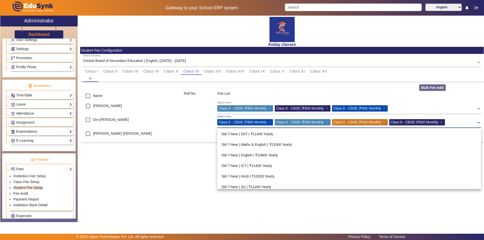
scroll to position [604, 0]
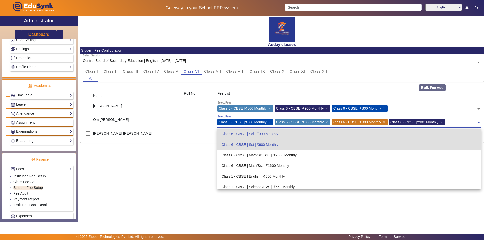
click at [480, 123] on span at bounding box center [479, 121] width 5 height 8
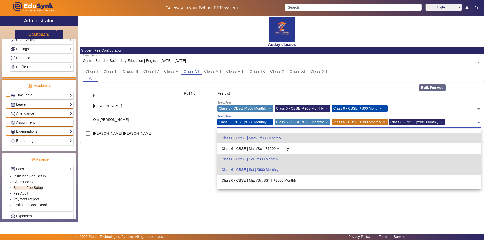
scroll to position [554, 0]
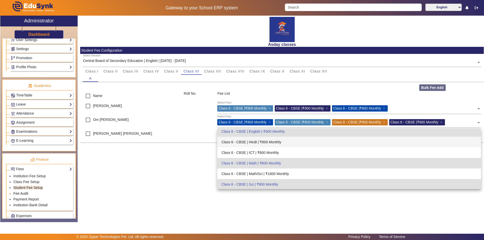
click at [22, 193] on link "Fee Audit" at bounding box center [20, 194] width 15 height 4
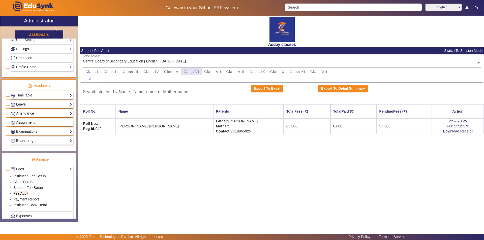
click at [194, 71] on span "Class VI" at bounding box center [192, 72] width 16 height 4
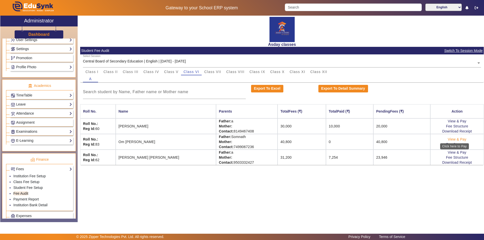
click at [457, 140] on link "View & Pay" at bounding box center [457, 139] width 19 height 4
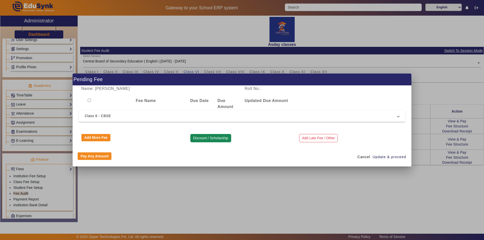
click at [211, 138] on button "Discount / Scholarship" at bounding box center [210, 138] width 41 height 9
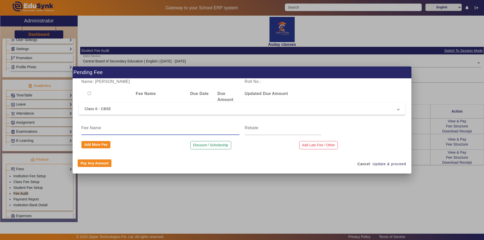
click at [173, 130] on input at bounding box center [160, 128] width 158 height 6
type input "Discount"
click at [252, 127] on input at bounding box center [283, 128] width 76 height 6
type input "400"
click at [375, 166] on span "Update & proceed" at bounding box center [390, 164] width 34 height 5
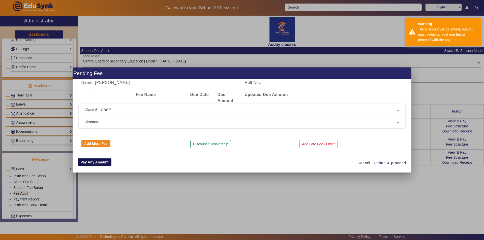
click at [97, 163] on button "Pay Any Amount" at bounding box center [95, 163] width 34 height 8
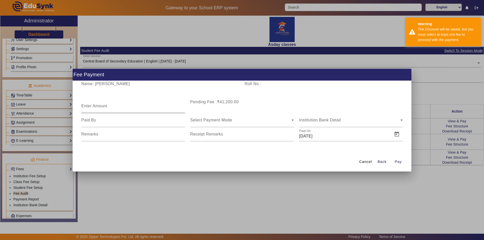
click at [94, 105] on mat-label "Enter Amount" at bounding box center [94, 106] width 26 height 4
click at [94, 105] on input "Enter Amount" at bounding box center [133, 108] width 104 height 6
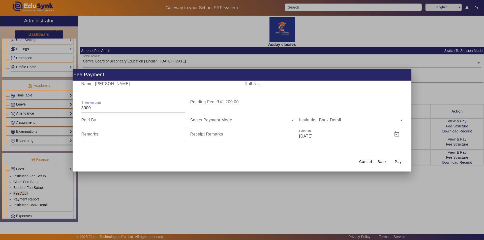
type input "3000"
click at [210, 120] on span "Select Payment Mode" at bounding box center [211, 120] width 42 height 4
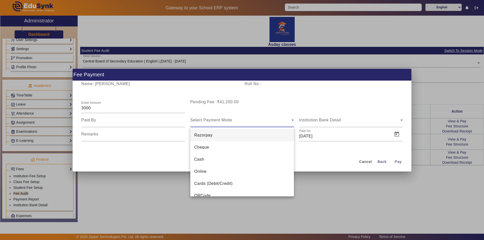
click at [203, 160] on span "Cash" at bounding box center [200, 160] width 10 height 6
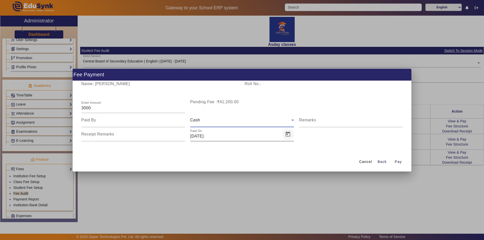
click at [288, 135] on span "Open calendar" at bounding box center [288, 134] width 12 height 12
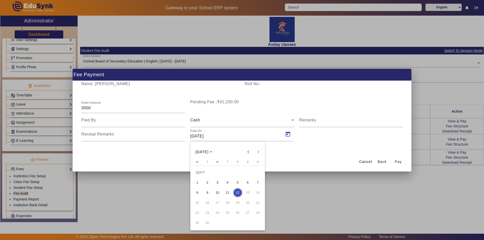
click at [238, 183] on span "5" at bounding box center [237, 182] width 9 height 9
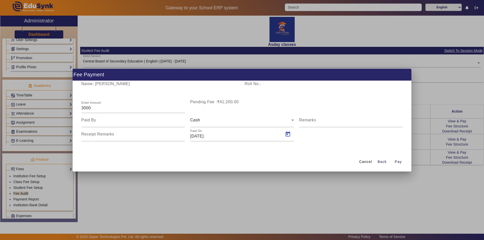
type input "[DATE]"
click at [399, 163] on span "Pay" at bounding box center [398, 161] width 7 height 5
click at [148, 135] on input "Receipt Remarks" at bounding box center [133, 136] width 104 height 6
click at [114, 135] on input "Receipt Remarks" at bounding box center [133, 136] width 104 height 6
type input "Paid for Sept"
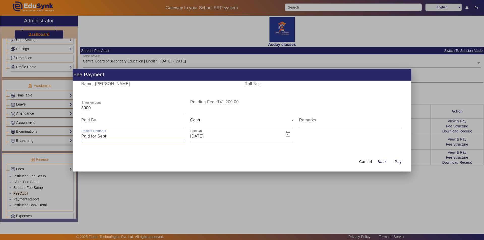
click at [322, 155] on div "Cancel Back Pay" at bounding box center [242, 162] width 339 height 19
click at [398, 161] on span "Pay" at bounding box center [398, 161] width 7 height 5
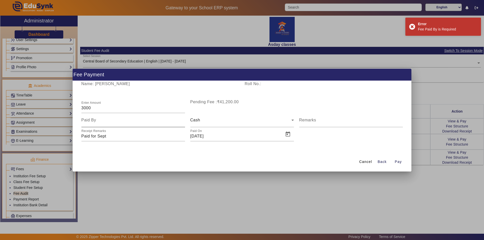
click at [119, 124] on div at bounding box center [133, 120] width 104 height 14
click at [116, 119] on input at bounding box center [133, 120] width 104 height 6
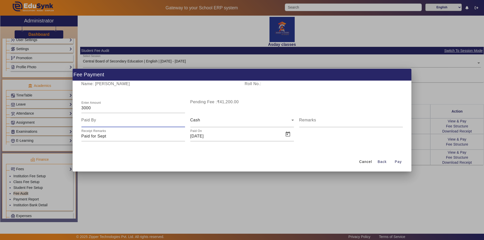
type input "Mother"
click at [398, 162] on span "Pay" at bounding box center [398, 161] width 7 height 5
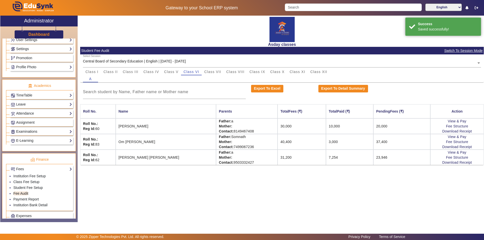
click at [300, 198] on div "Asday classes Student Fee Audit Switch To Session Mode Select Session Central B…" at bounding box center [281, 117] width 406 height 202
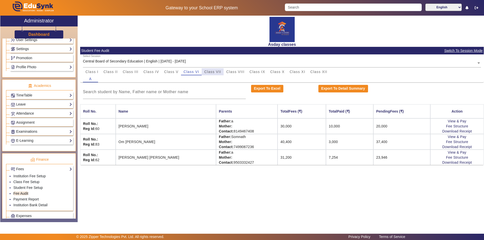
click at [217, 72] on span "Class VII" at bounding box center [212, 72] width 17 height 4
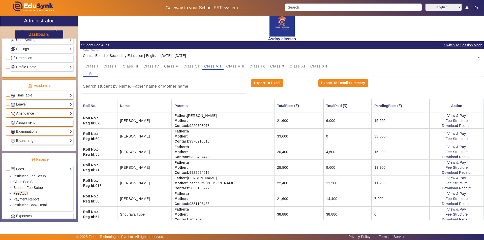
scroll to position [10, 0]
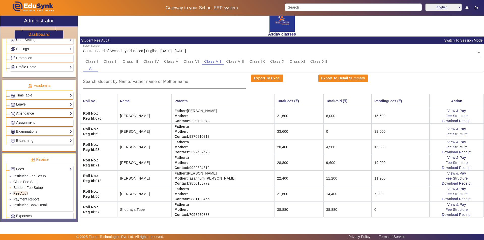
click at [33, 188] on link "Student Fee Setup" at bounding box center [28, 188] width 30 height 4
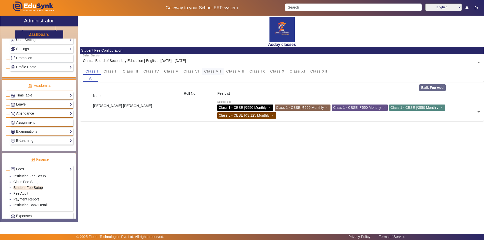
click at [222, 72] on div "Class VII" at bounding box center [213, 71] width 22 height 7
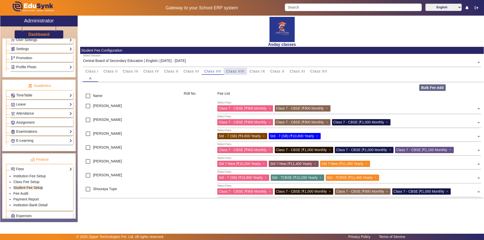
click at [232, 72] on span "Class VIII" at bounding box center [235, 72] width 18 height 4
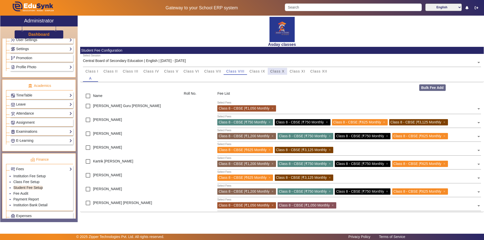
click at [283, 72] on span "Class X" at bounding box center [277, 72] width 14 height 4
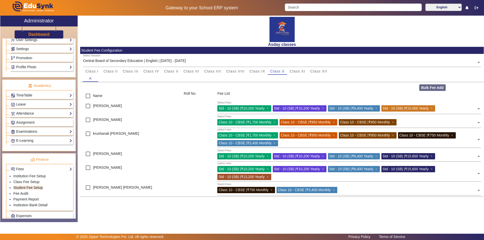
click at [212, 213] on div "Asday classes Student Fee Configuration Select Session Central Board of Seconda…" at bounding box center [281, 117] width 406 height 202
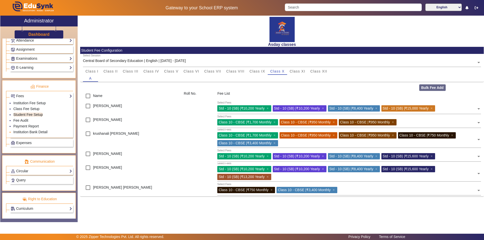
scroll to position [225, 0]
click at [38, 126] on link "Payment Report" at bounding box center [25, 126] width 25 height 4
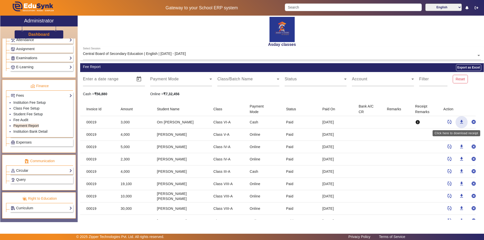
click at [459, 122] on mat-icon "download" at bounding box center [461, 122] width 5 height 5
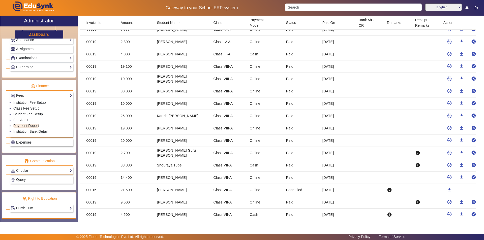
scroll to position [113, 0]
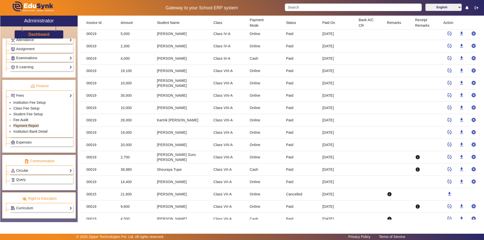
click at [24, 119] on link "Fee Audit" at bounding box center [20, 120] width 15 height 4
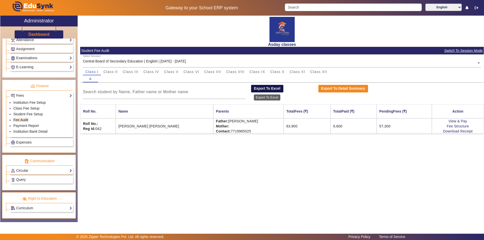
click at [276, 89] on button "Export To Excel" at bounding box center [267, 89] width 32 height 8
